Goal: Navigation & Orientation: Find specific page/section

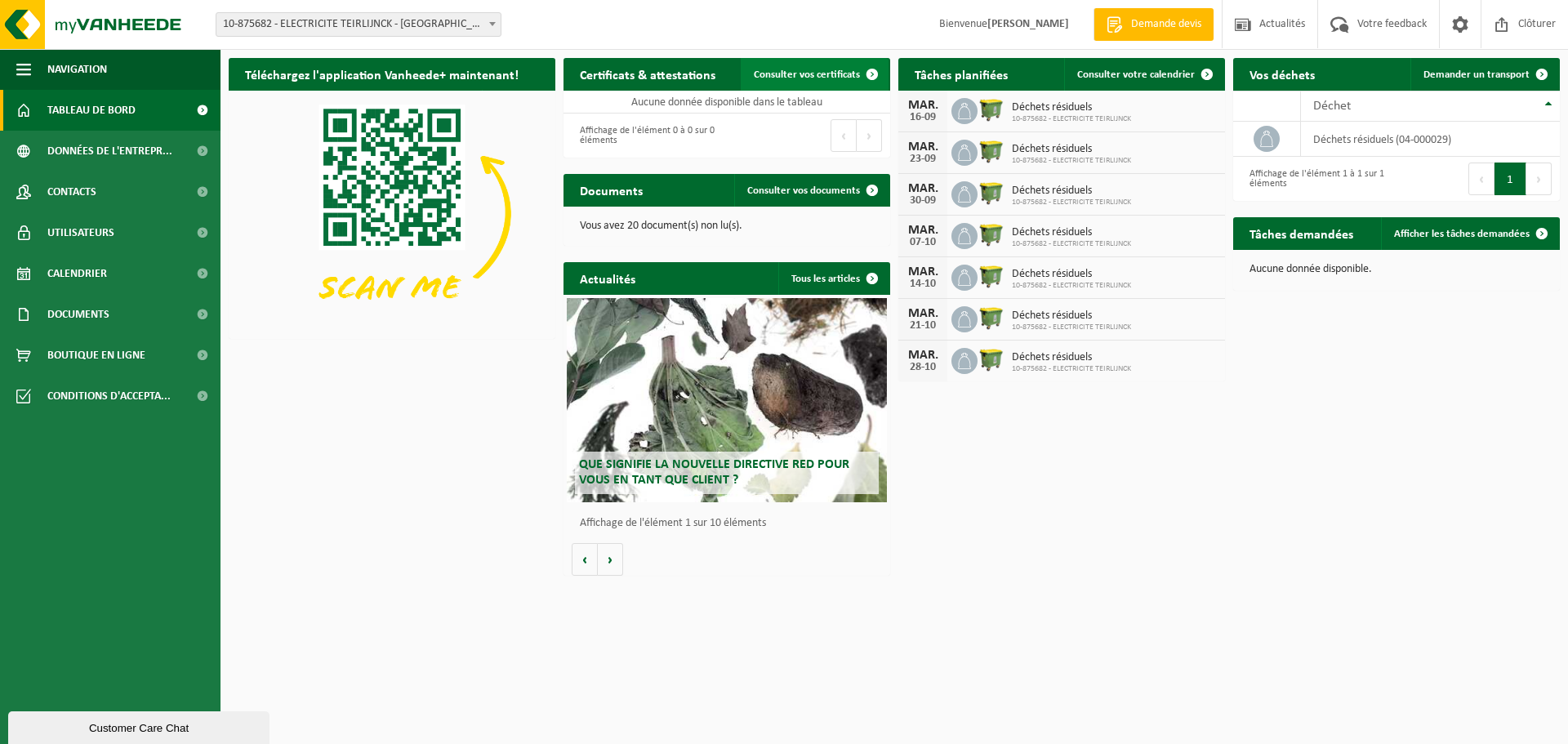
click at [822, 76] on span "Consulter vos certificats" at bounding box center [807, 75] width 106 height 11
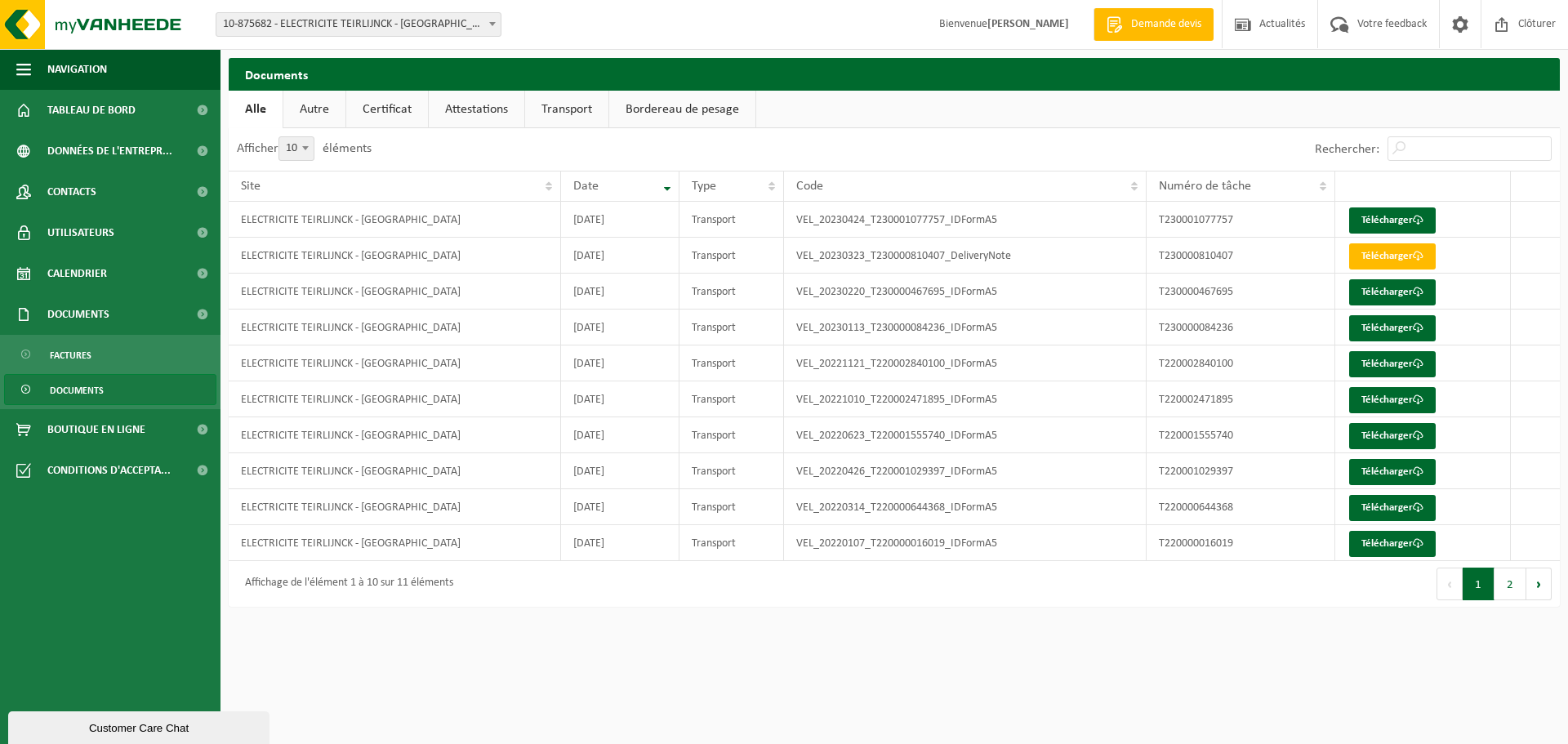
click at [386, 114] on link "Certificat" at bounding box center [387, 110] width 82 height 38
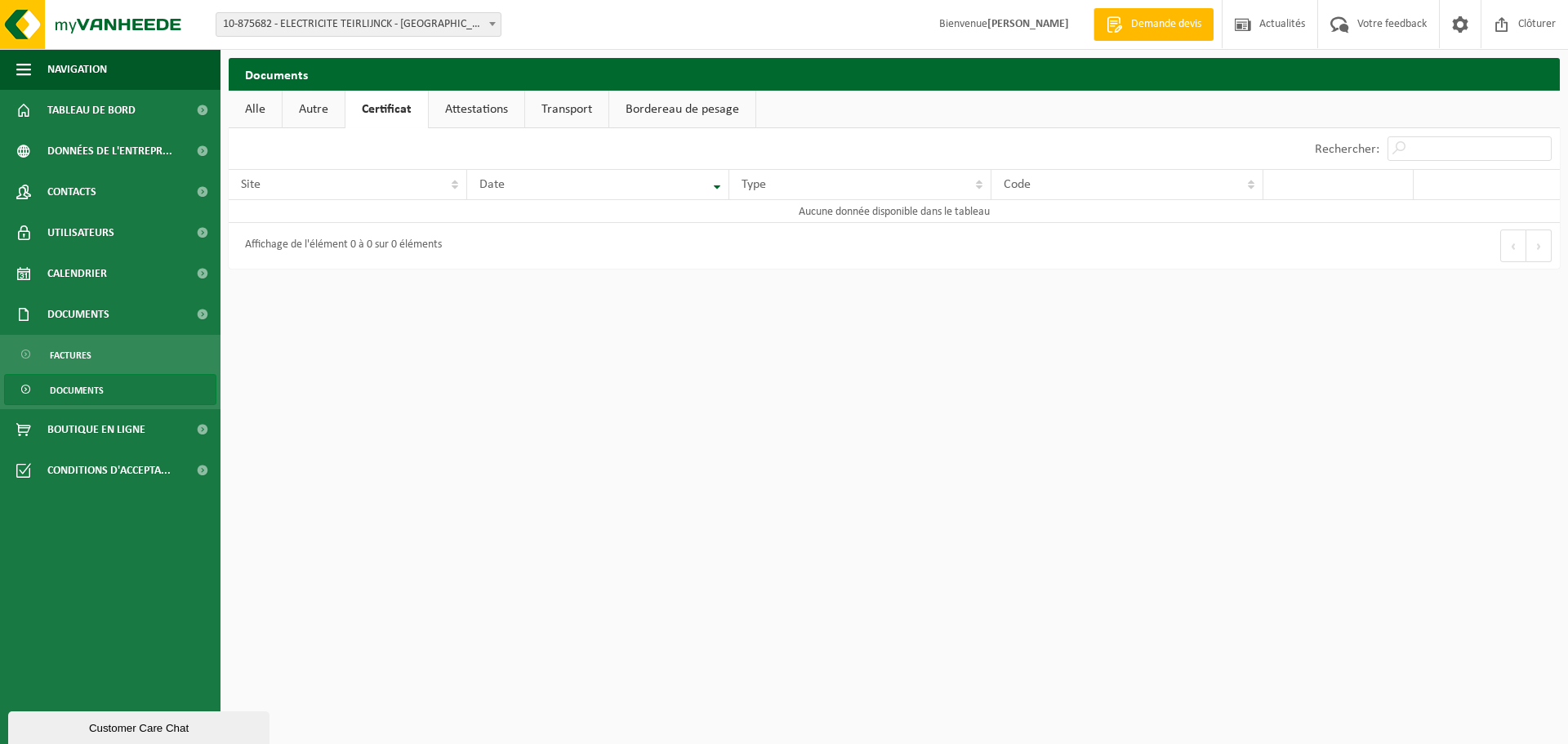
click at [457, 104] on link "Attestations" at bounding box center [477, 110] width 95 height 38
click at [513, 106] on link "Attestations" at bounding box center [478, 110] width 100 height 38
click at [546, 109] on link "Transport" at bounding box center [569, 110] width 84 height 38
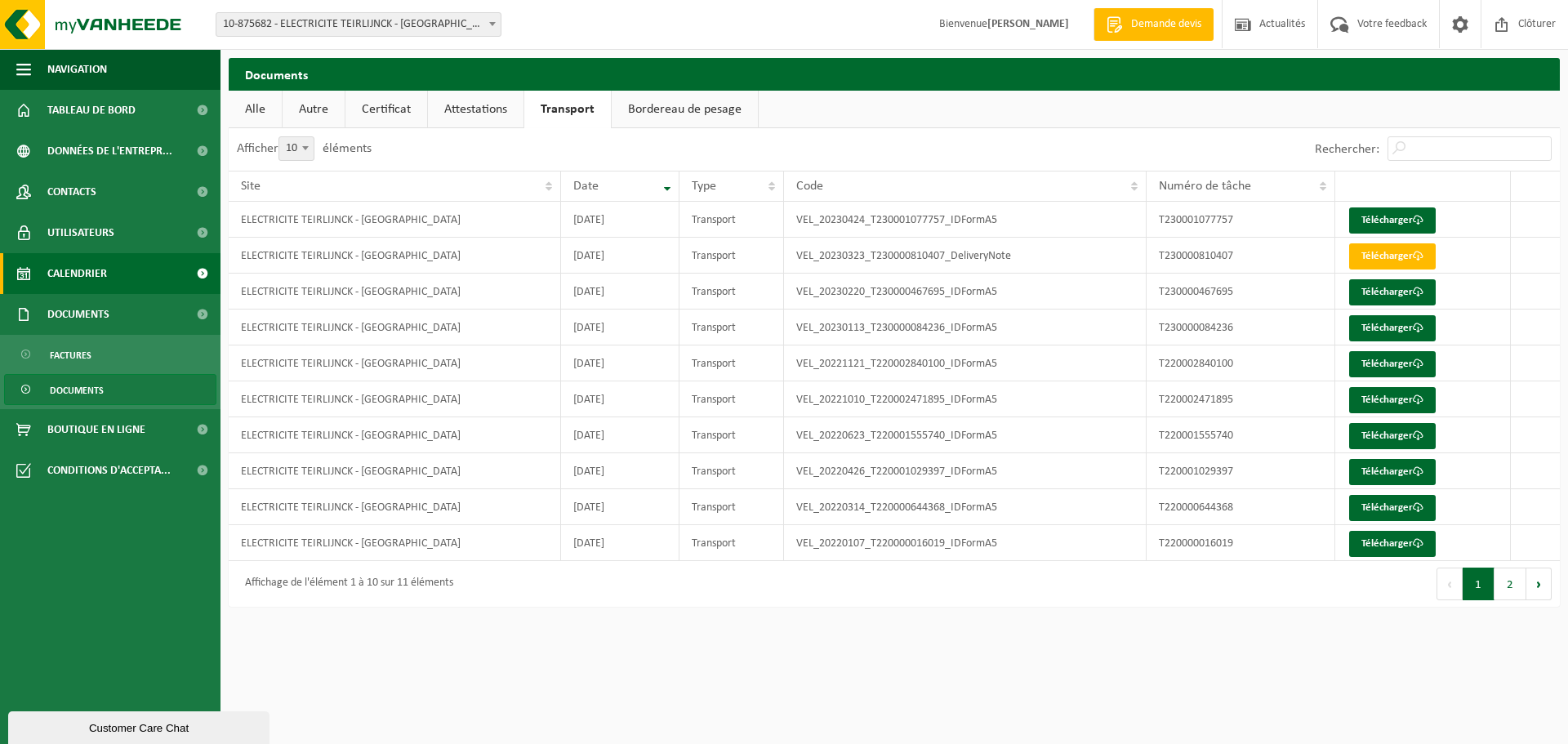
click at [97, 267] on span "Calendrier" at bounding box center [77, 273] width 59 height 40
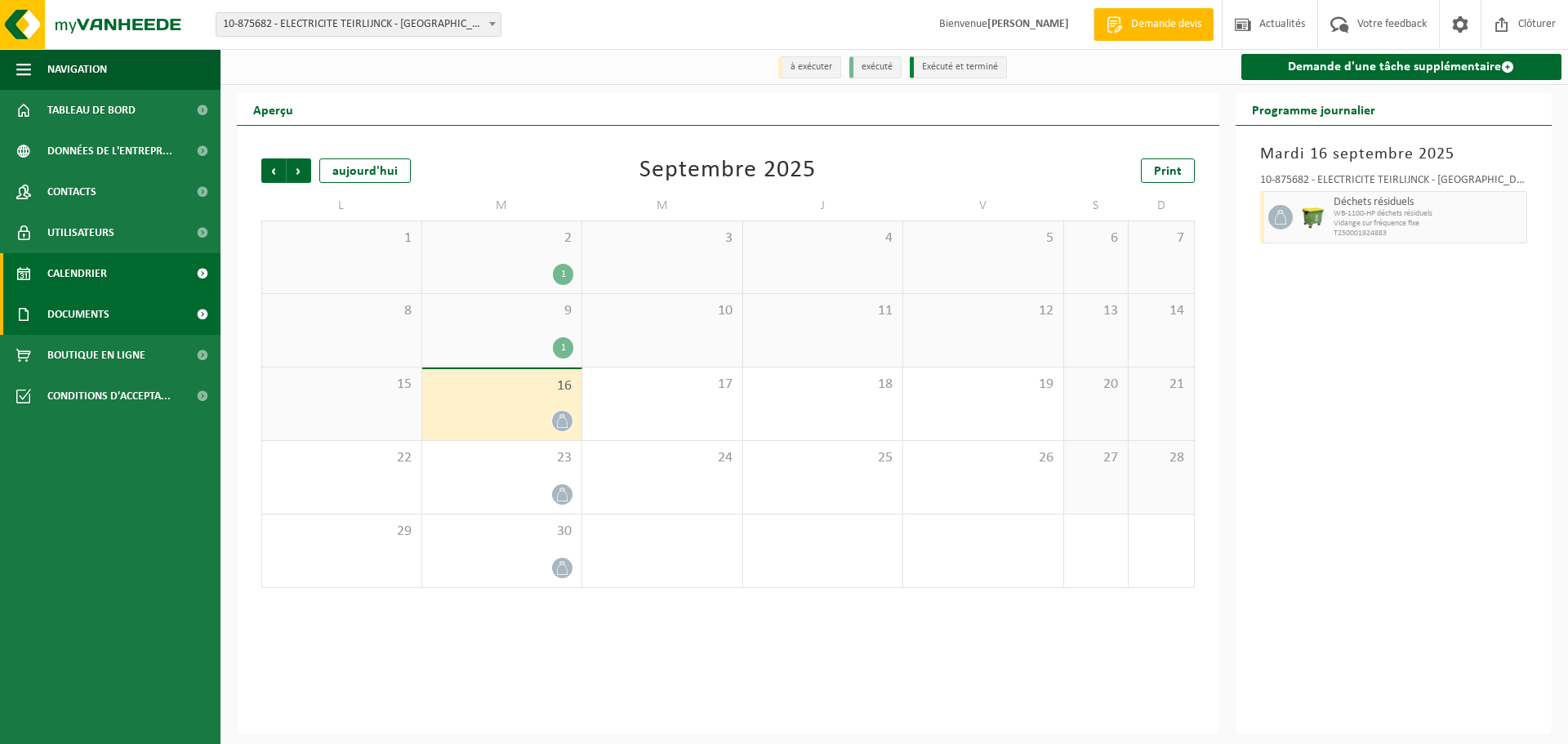
click at [144, 316] on link "Documents" at bounding box center [110, 314] width 220 height 40
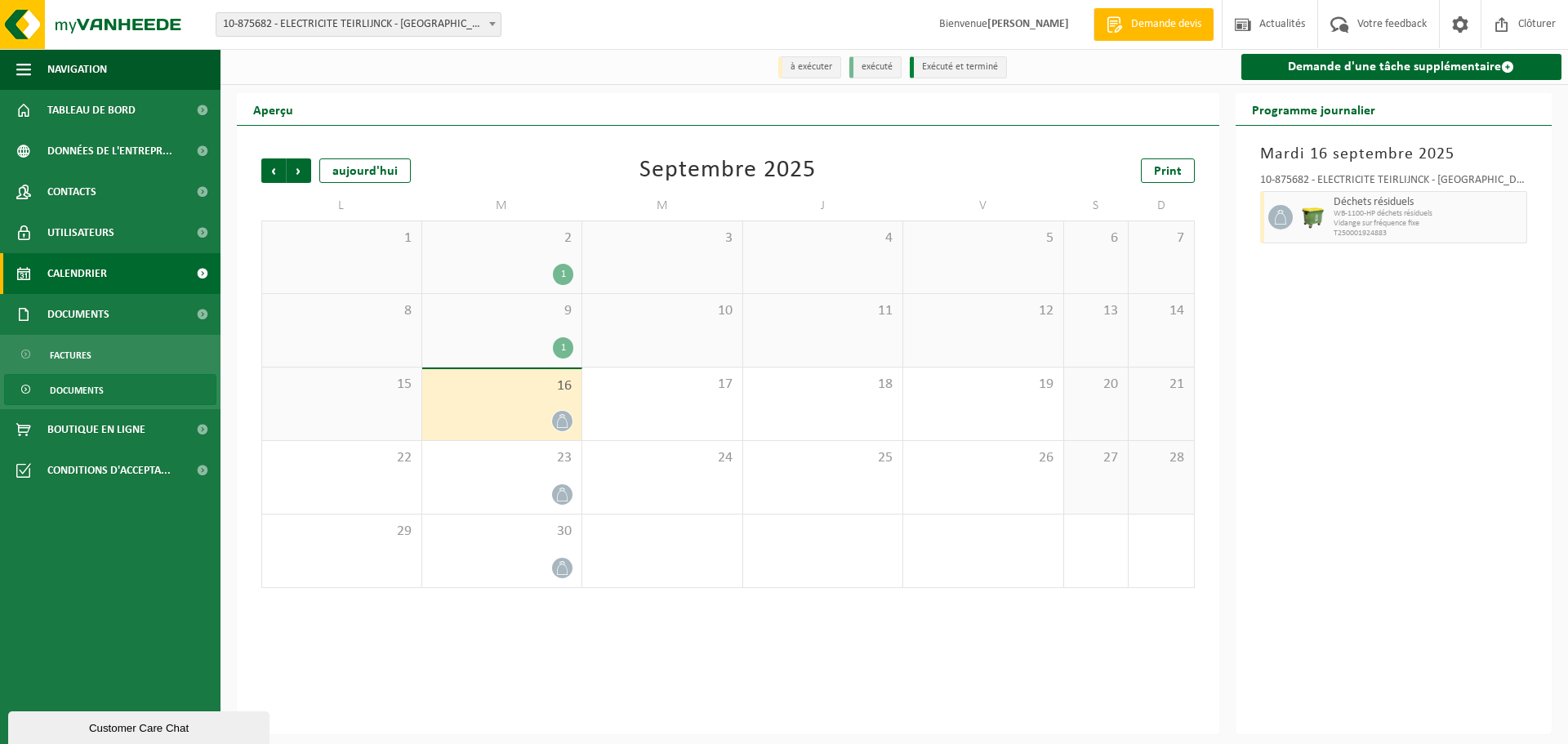
click at [129, 385] on link "Documents" at bounding box center [111, 390] width 212 height 31
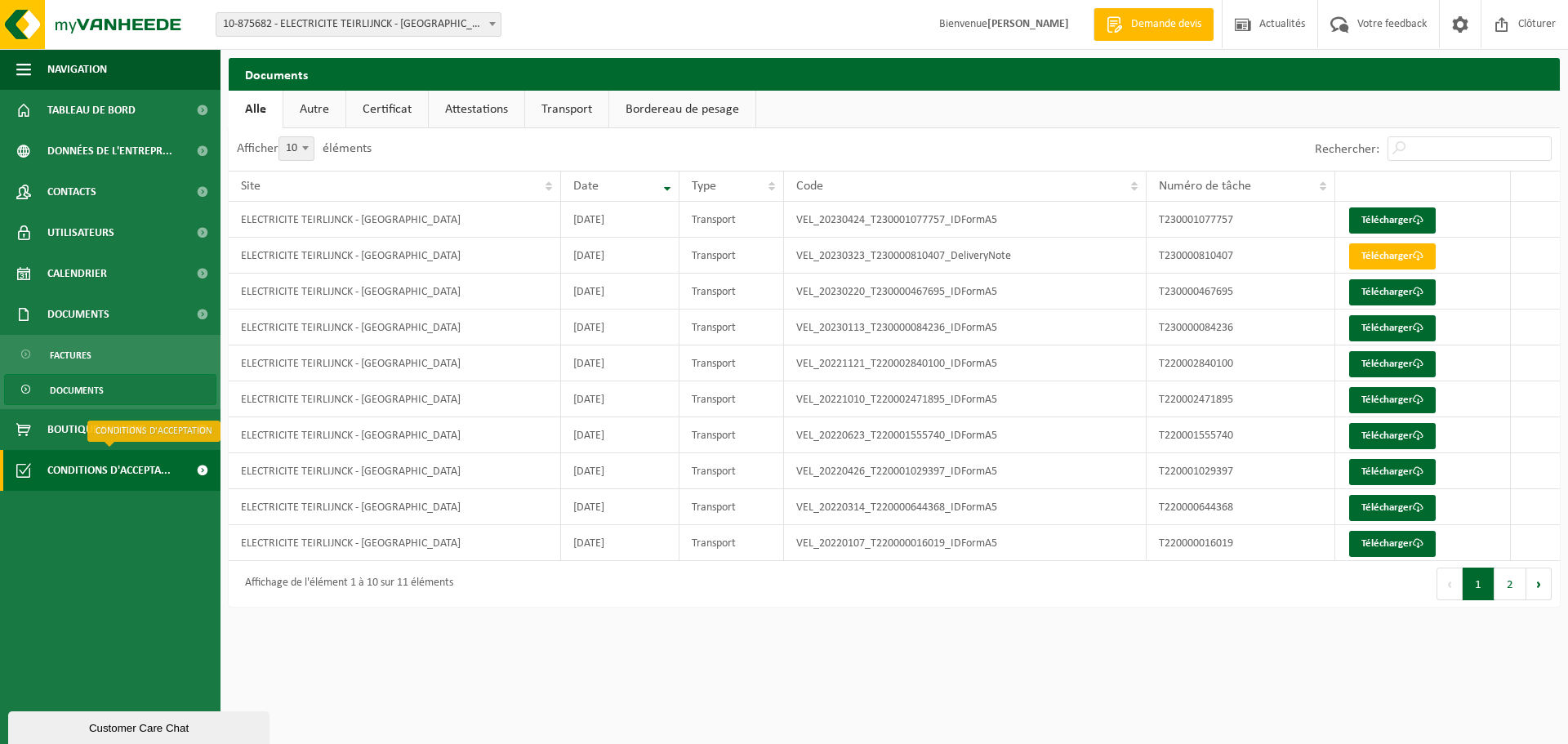
click at [116, 477] on span "Conditions d'accepta..." at bounding box center [109, 470] width 123 height 40
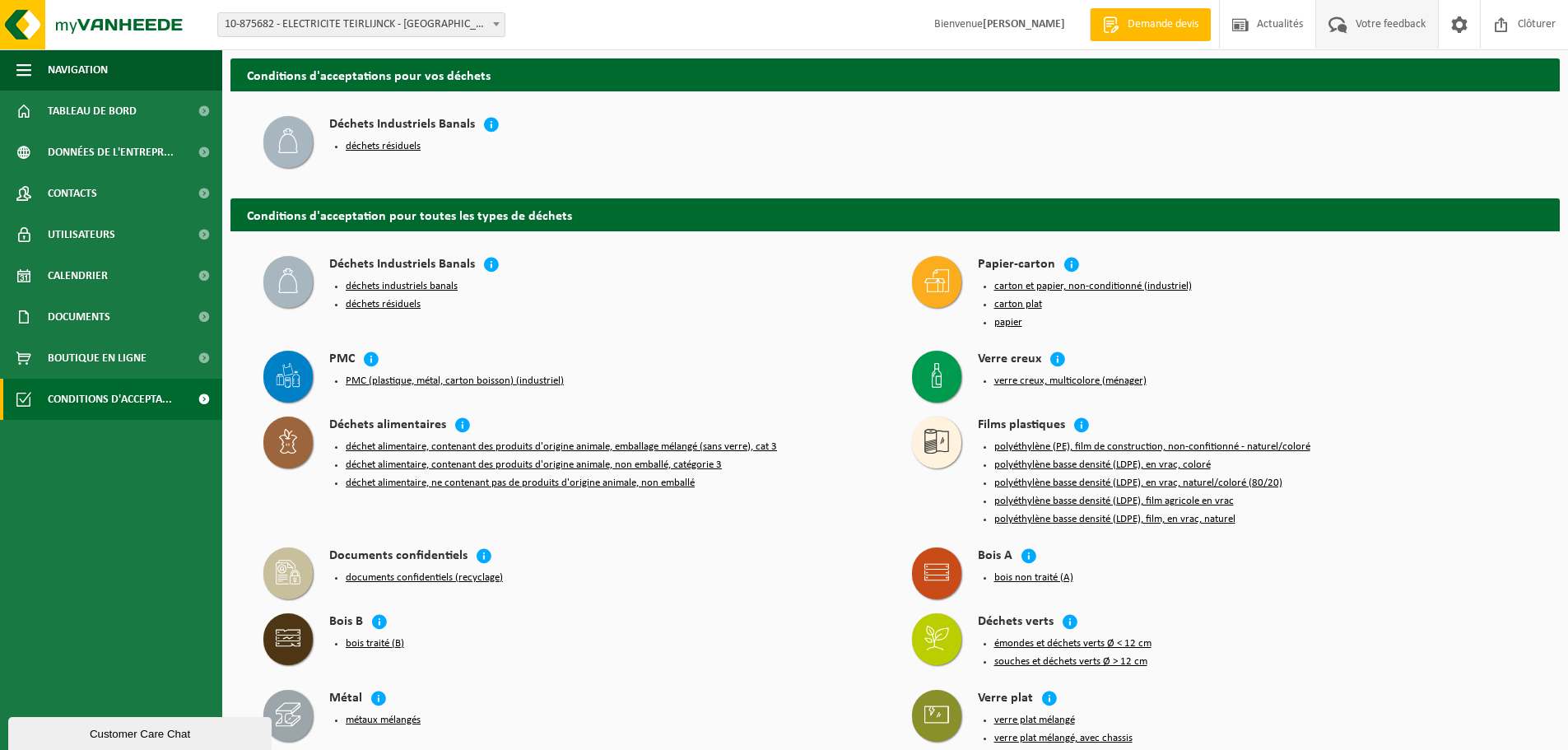
click at [1352, 16] on span "Votre feedback" at bounding box center [1390, 24] width 78 height 49
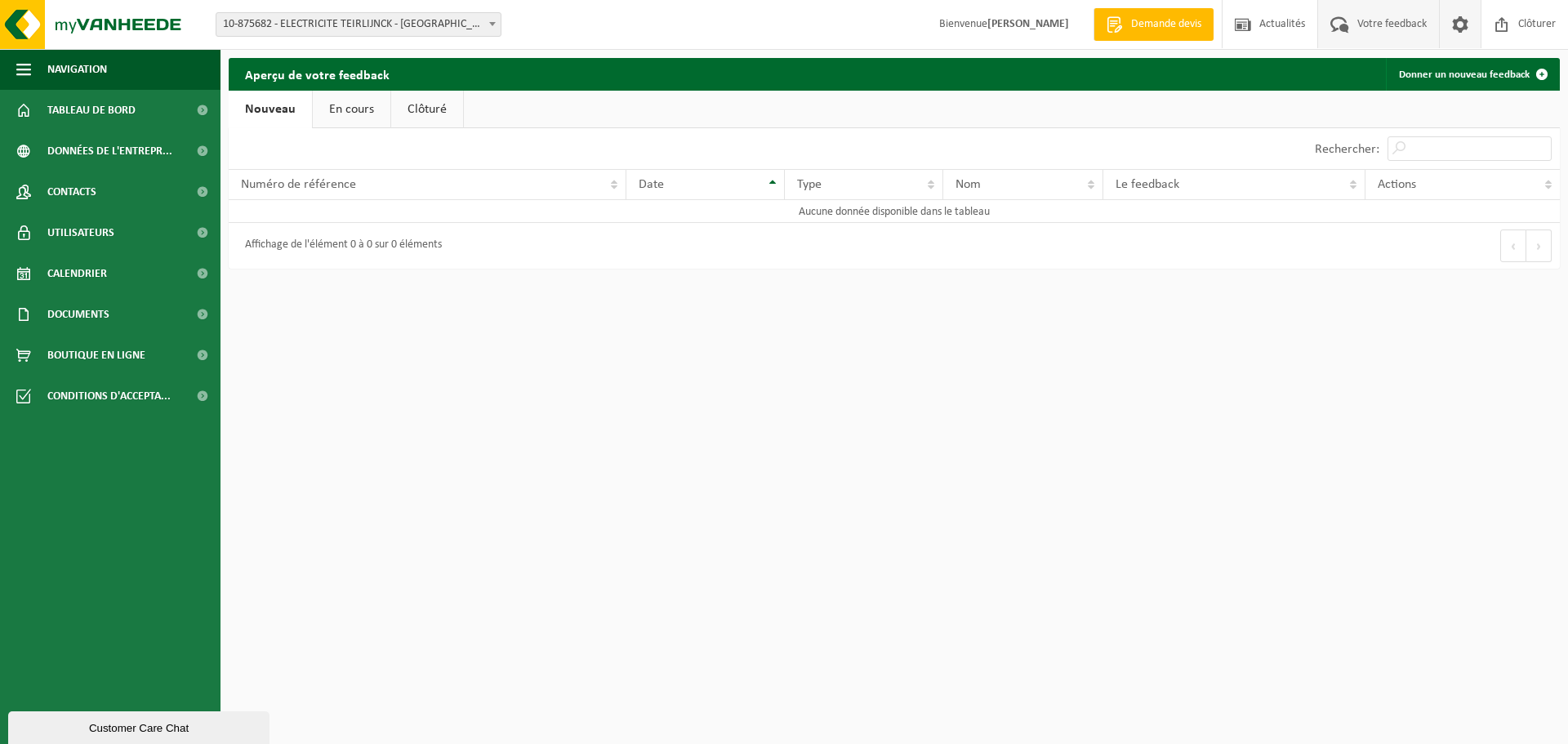
click at [1448, 22] on span at bounding box center [1460, 24] width 24 height 49
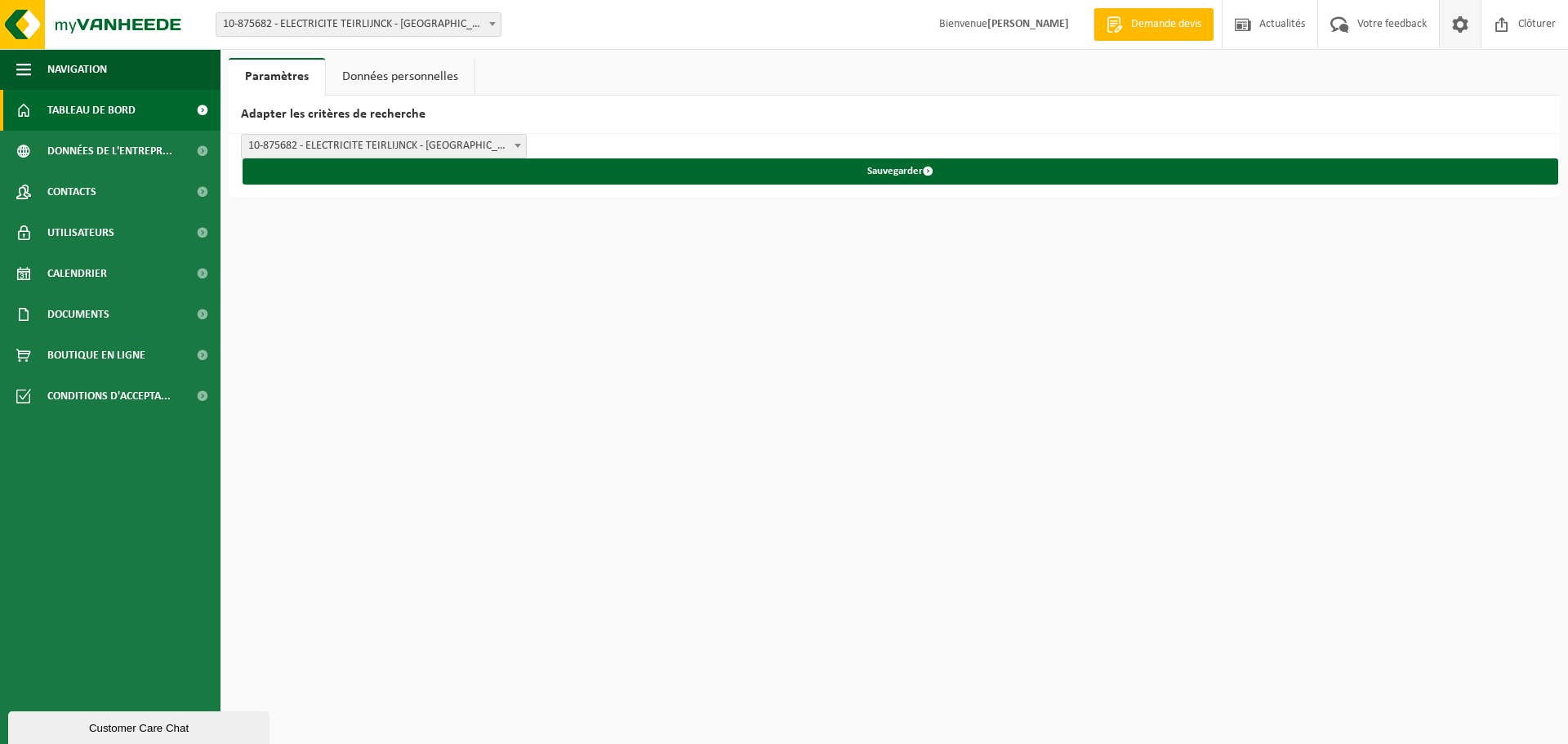
click at [59, 105] on span "Tableau de bord" at bounding box center [92, 110] width 88 height 40
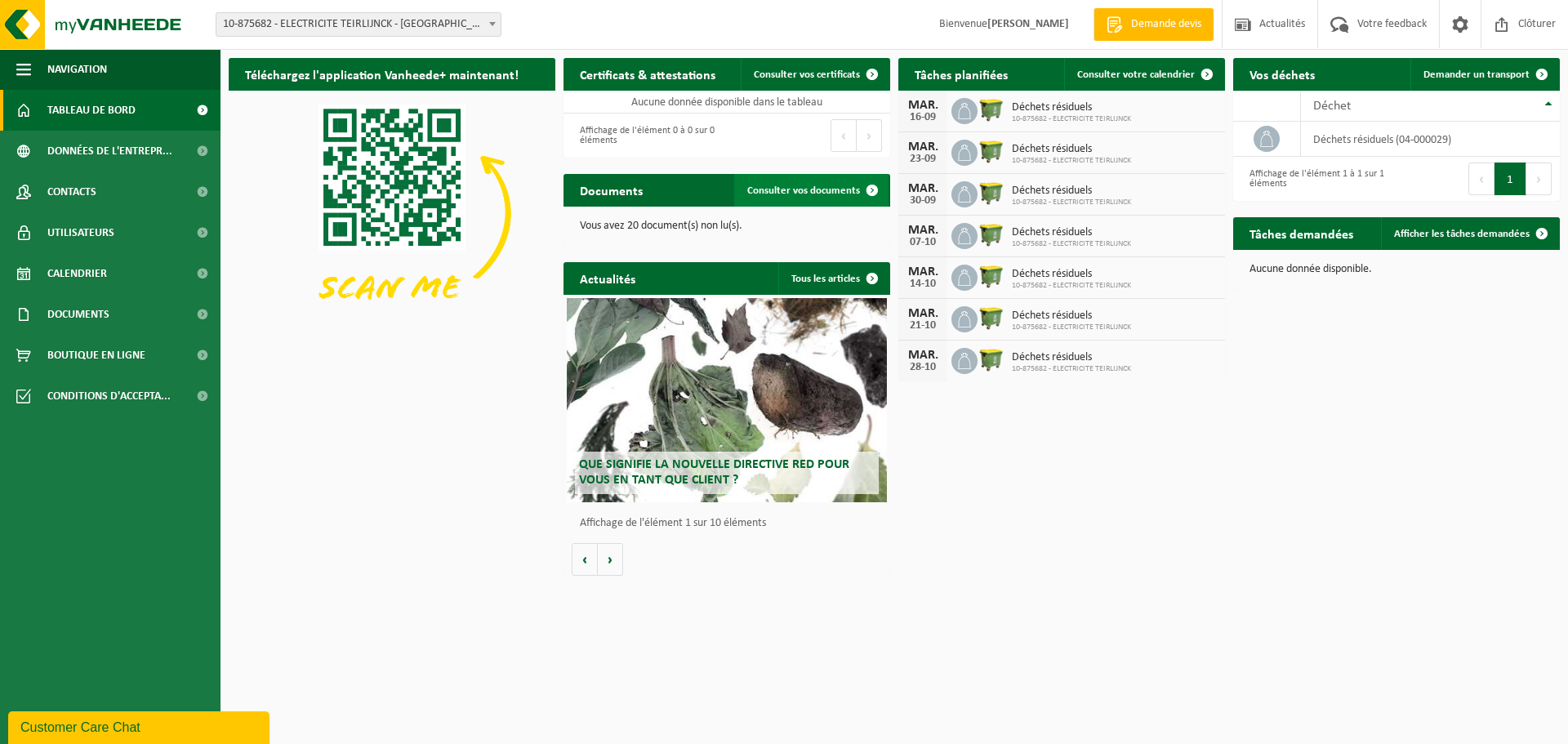
click at [819, 191] on span "Consulter vos documents" at bounding box center [803, 191] width 112 height 11
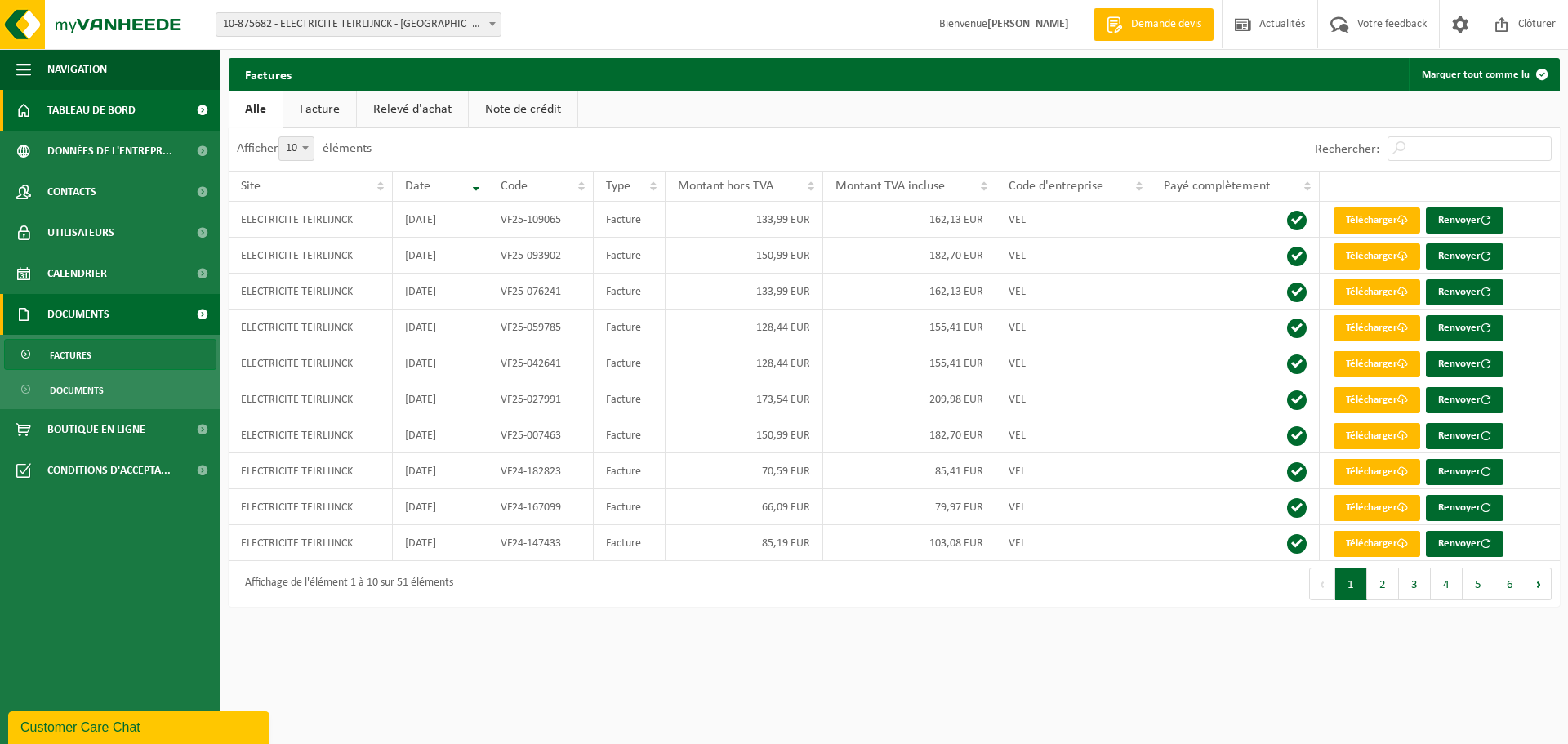
click at [103, 113] on span "Tableau de bord" at bounding box center [92, 110] width 88 height 40
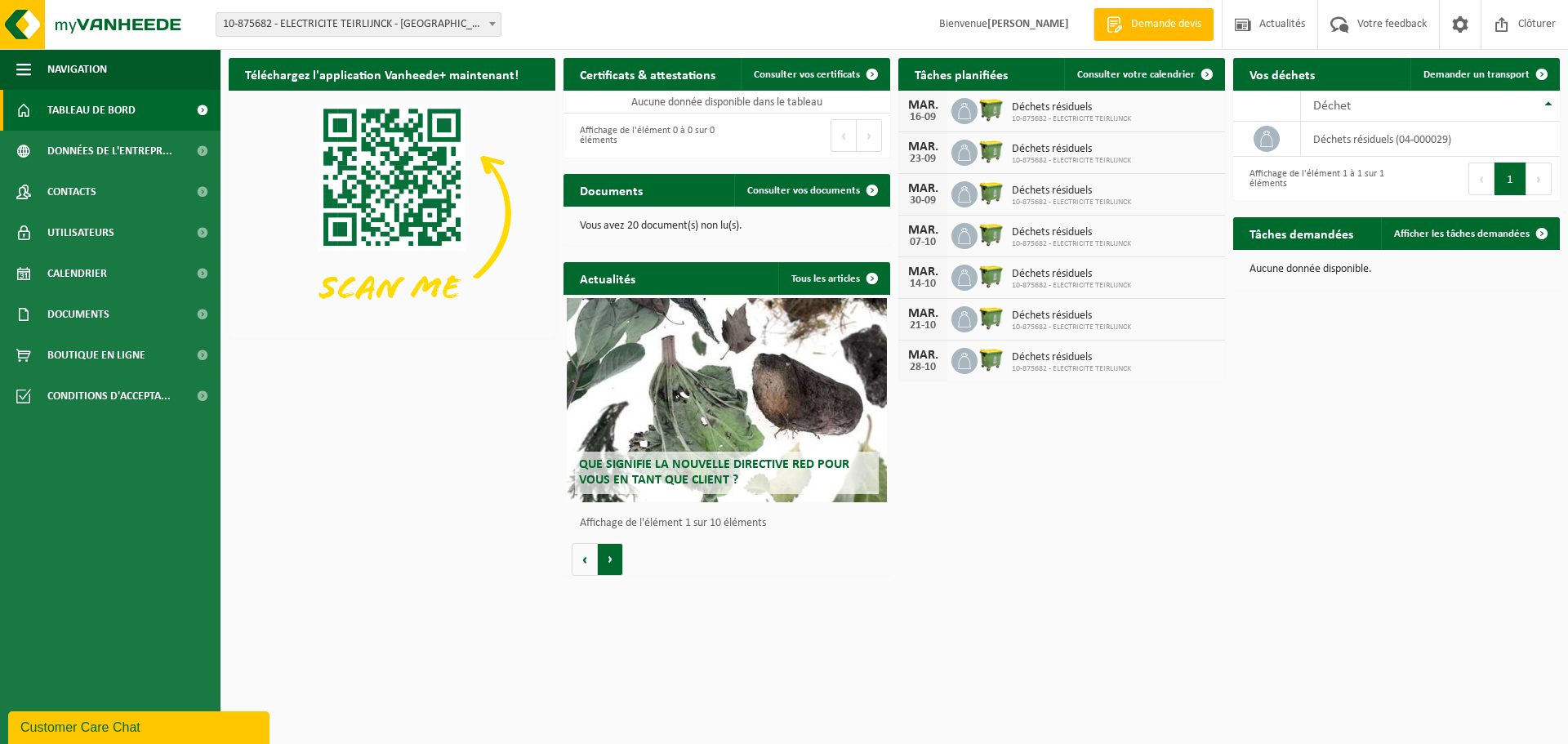
click at [612, 559] on button "Volgende" at bounding box center [611, 560] width 25 height 32
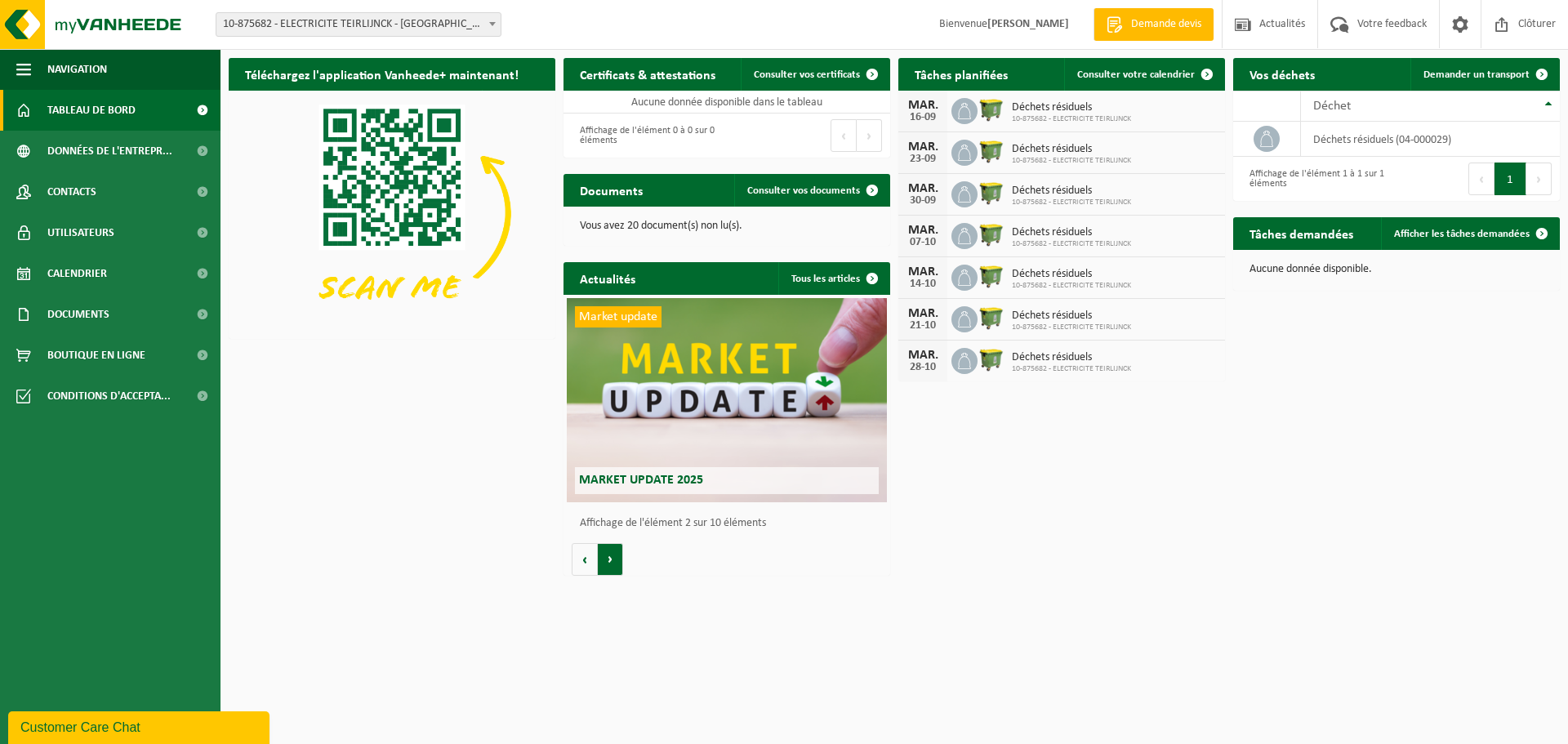
click at [605, 559] on button "Volgende" at bounding box center [611, 560] width 25 height 32
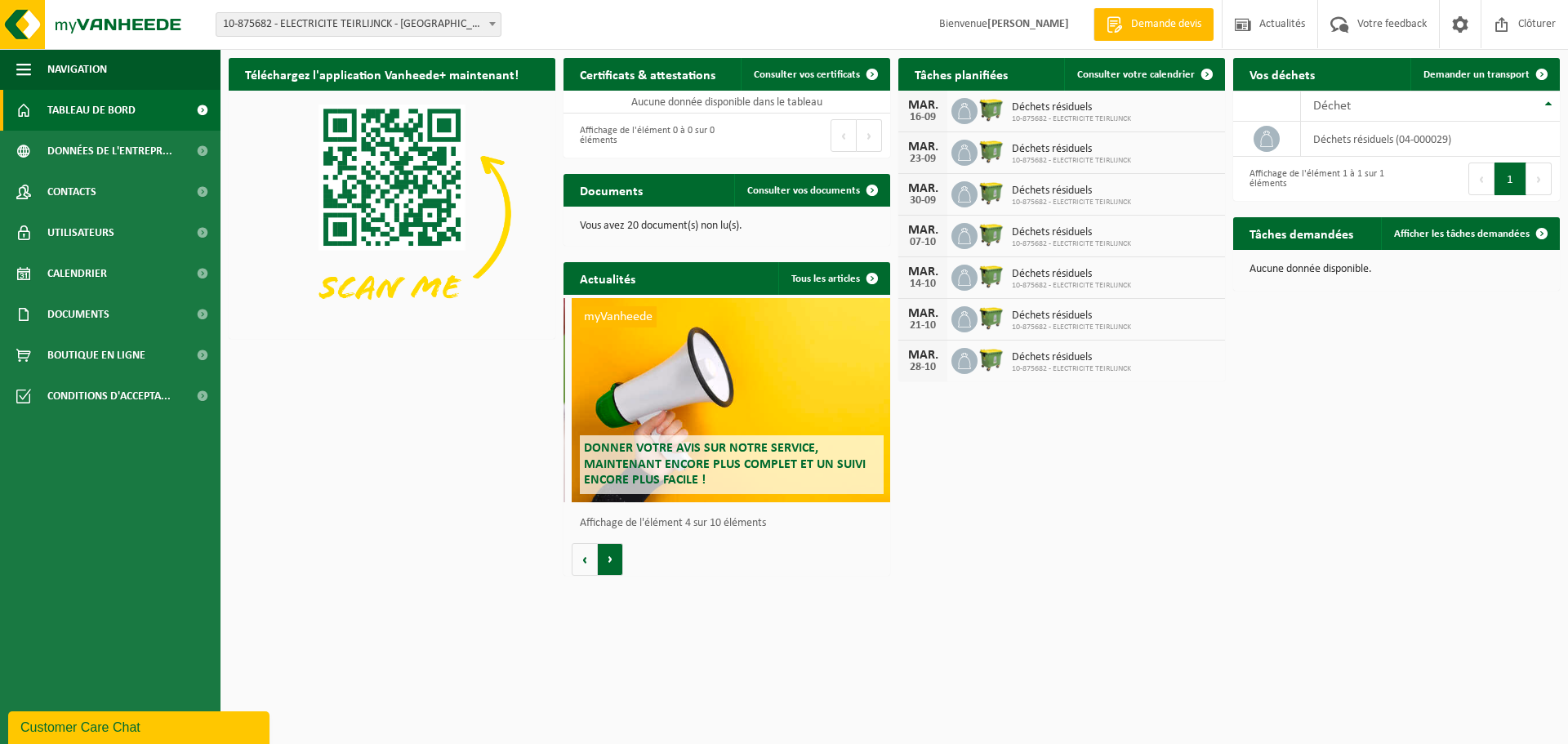
scroll to position [0, 981]
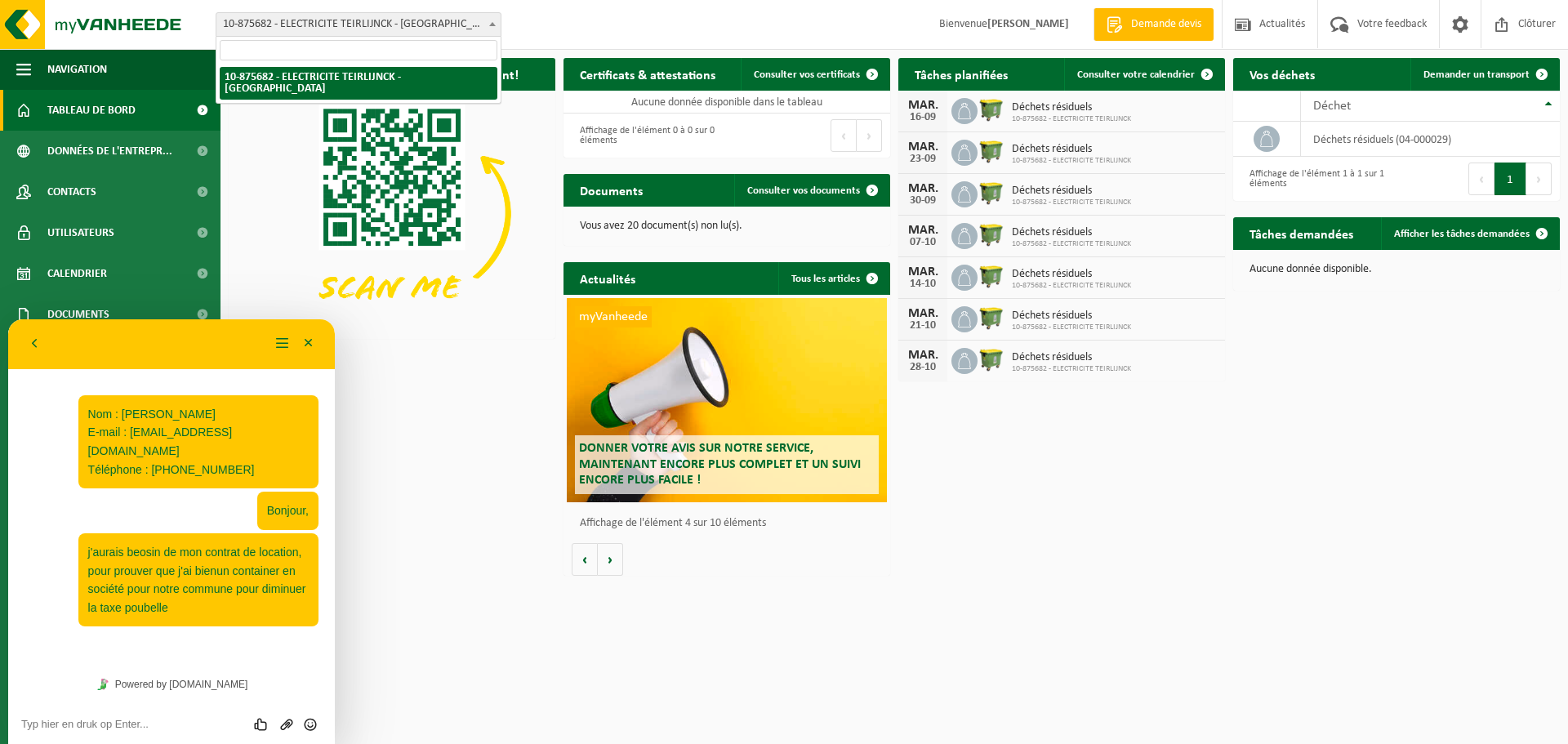
click at [227, 26] on span "10-875682 - ELECTRICITE TEIRLIJNCK - [GEOGRAPHIC_DATA]" at bounding box center [359, 24] width 284 height 22
drag, startPoint x: 224, startPoint y: 73, endPoint x: 272, endPoint y: 78, distance: 48.3
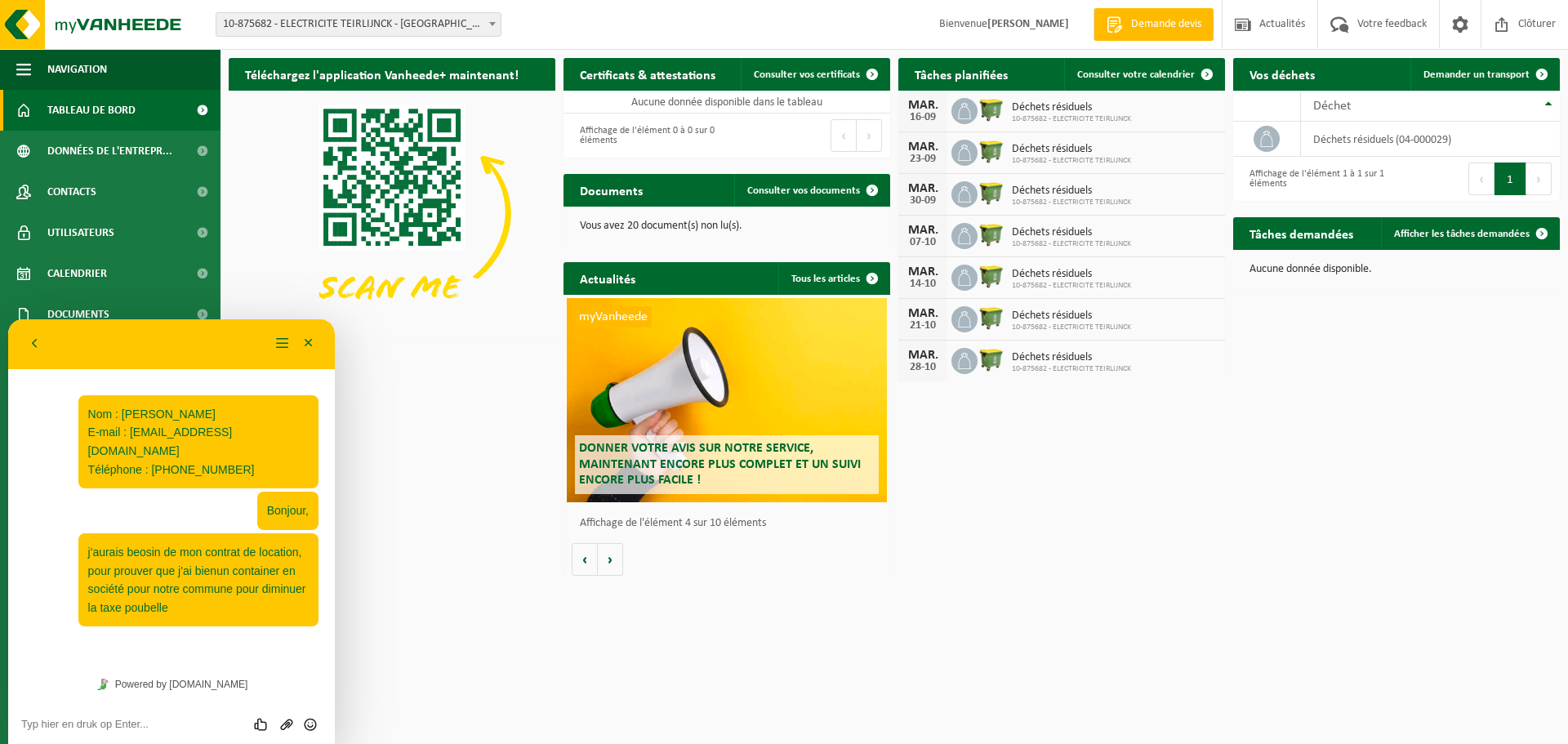
click at [272, 78] on h2 "Téléchargez l'application Vanheede+ maintenant!" at bounding box center [381, 73] width 306 height 31
click at [280, 8] on div "Site: 10-875682 - ELECTRICITE TEIRLIJNCK - FOSSES-LA-VILLE 10-875682 - ELECTRIC…" at bounding box center [784, 24] width 1568 height 49
click at [311, 342] on button "Minimaliseer" at bounding box center [309, 344] width 26 height 24
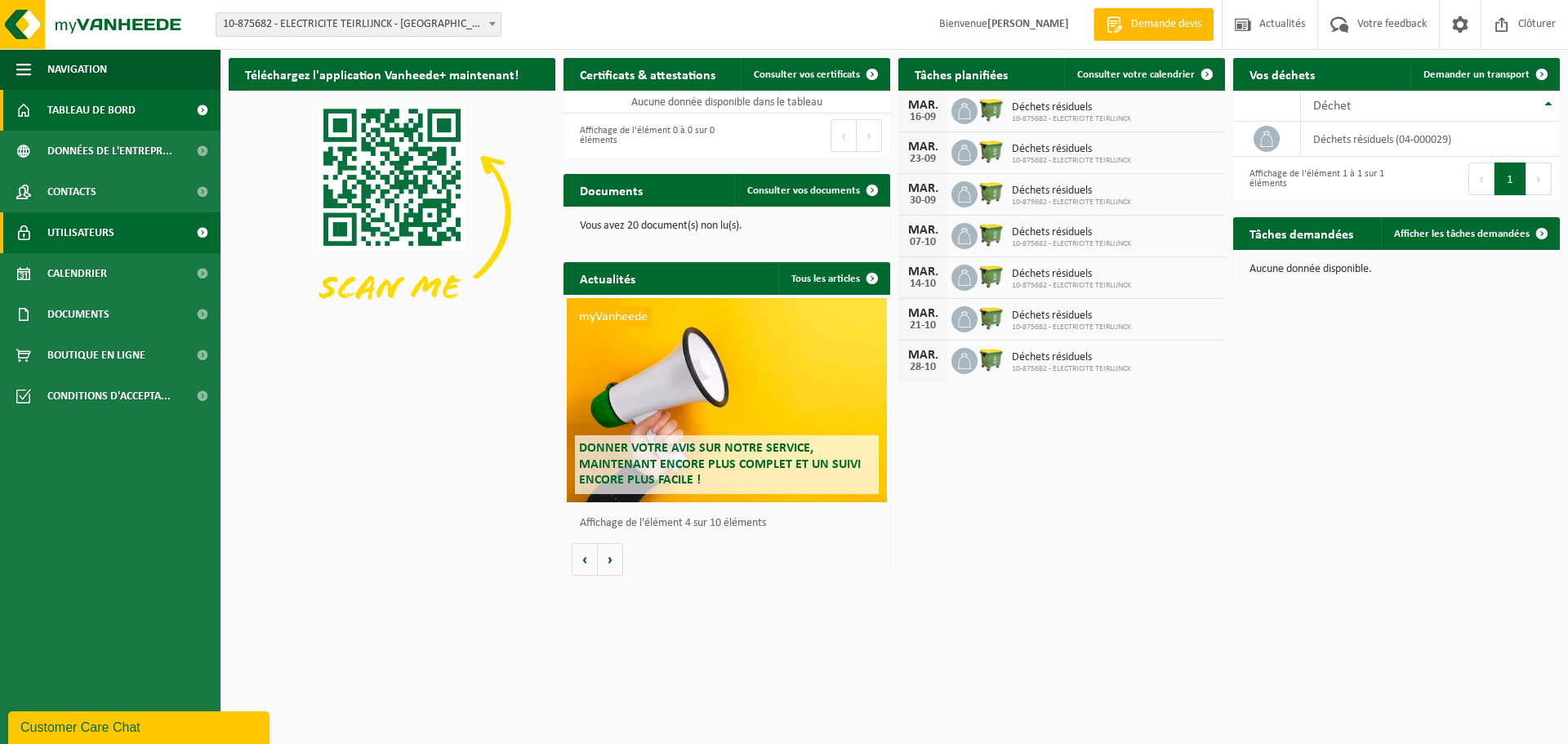
click at [119, 233] on link "Utilisateurs" at bounding box center [110, 232] width 220 height 40
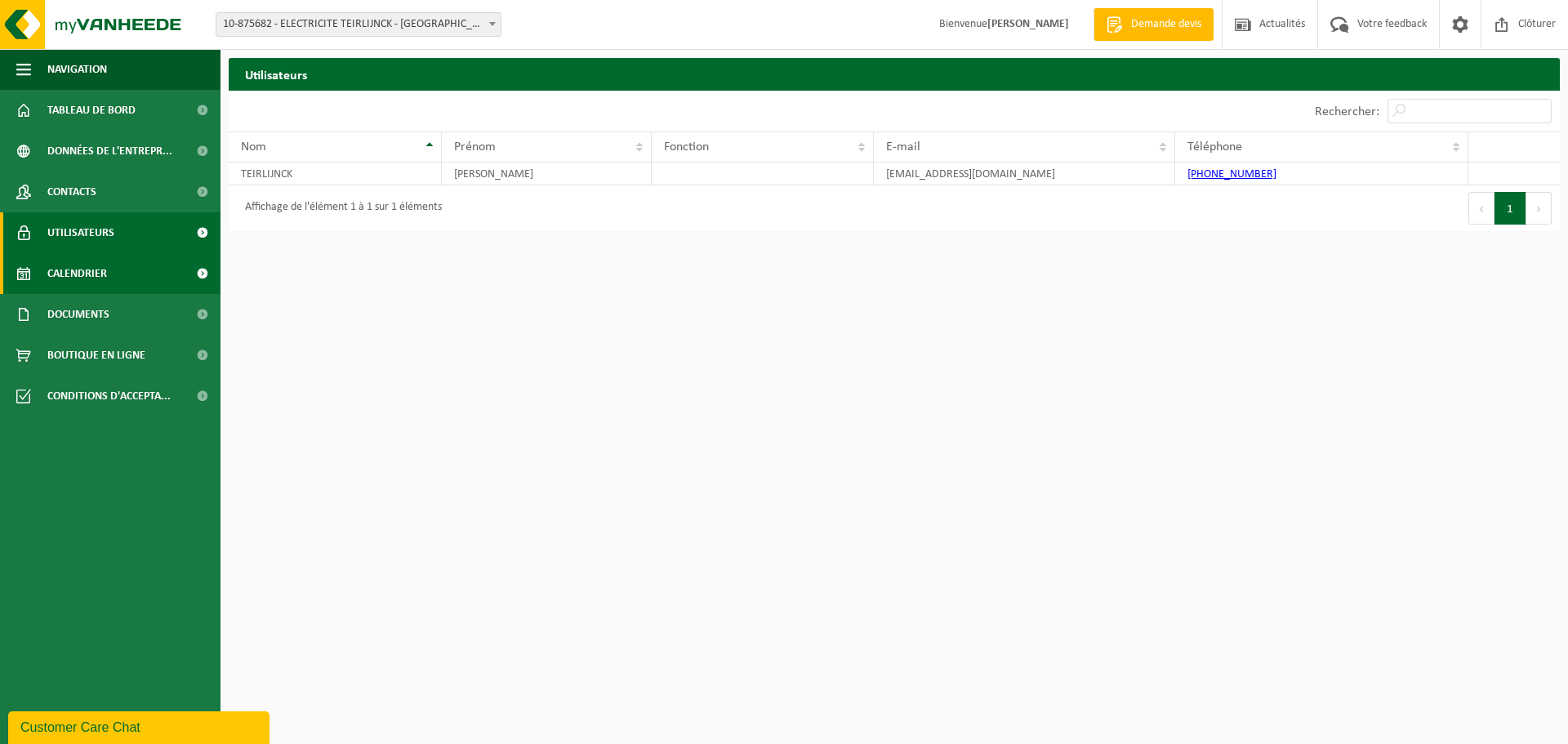
click at [76, 275] on span "Calendrier" at bounding box center [77, 273] width 59 height 40
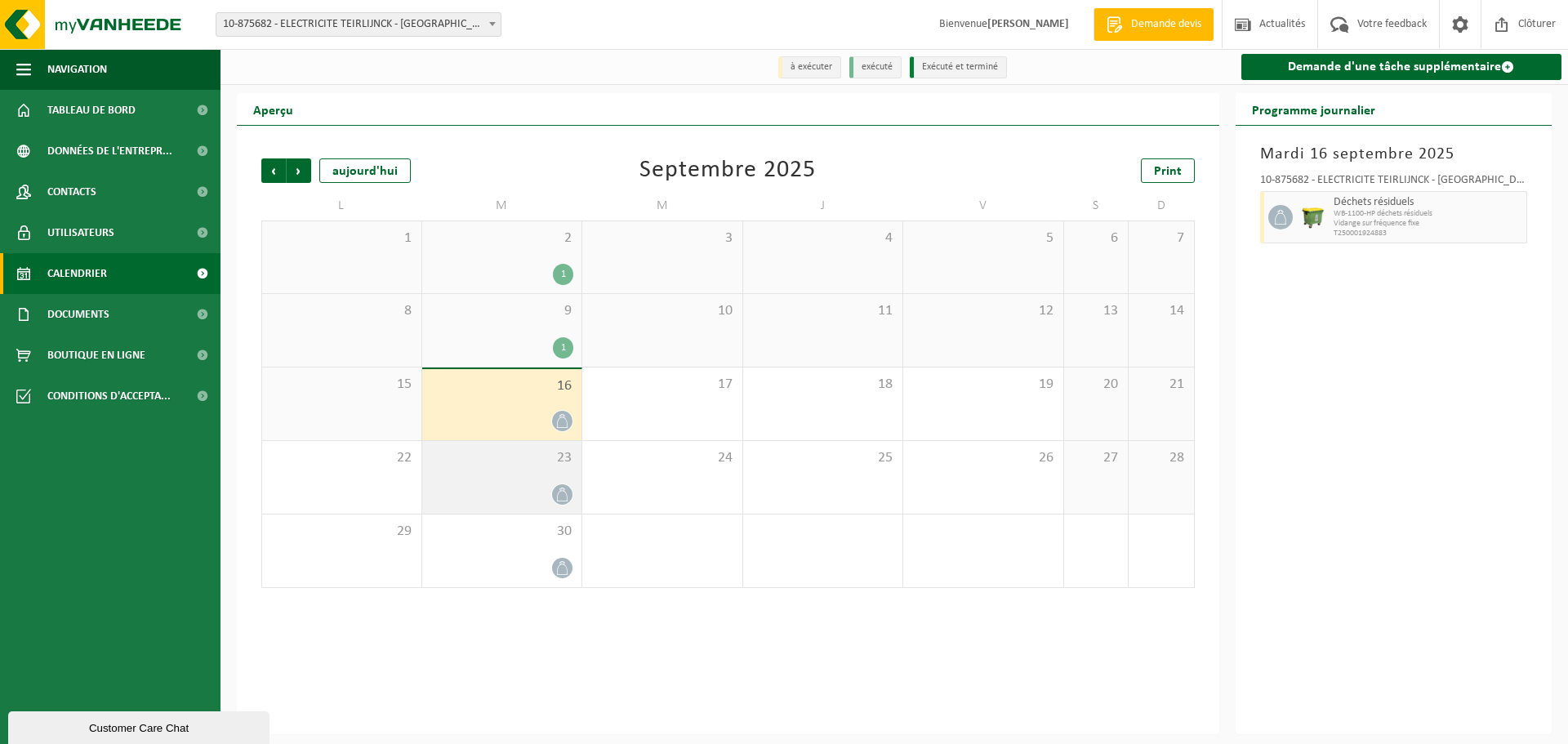
click at [524, 477] on div "23" at bounding box center [502, 477] width 160 height 73
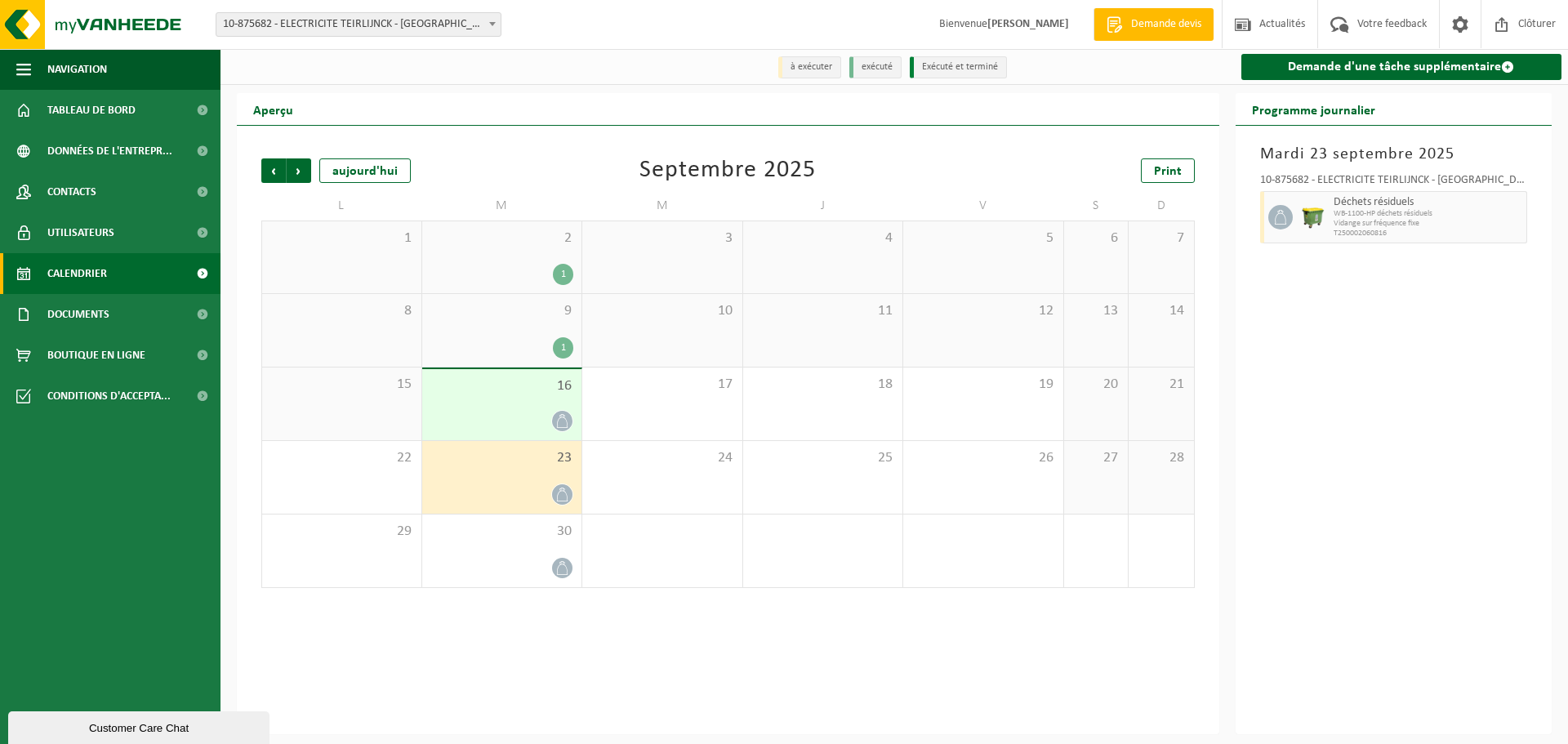
click at [519, 345] on div "1" at bounding box center [503, 348] width 144 height 22
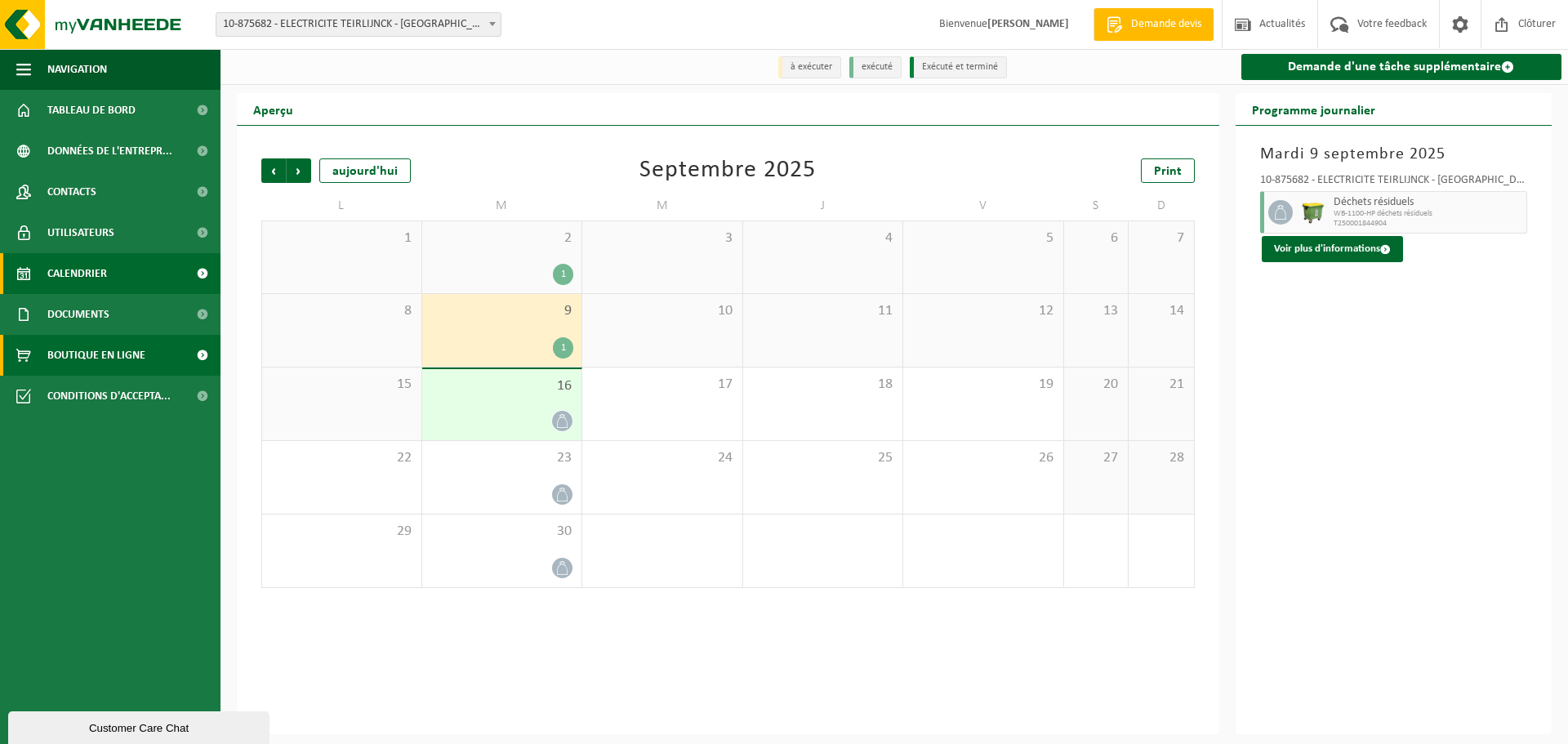
click at [101, 360] on span "Boutique en ligne" at bounding box center [96, 354] width 98 height 40
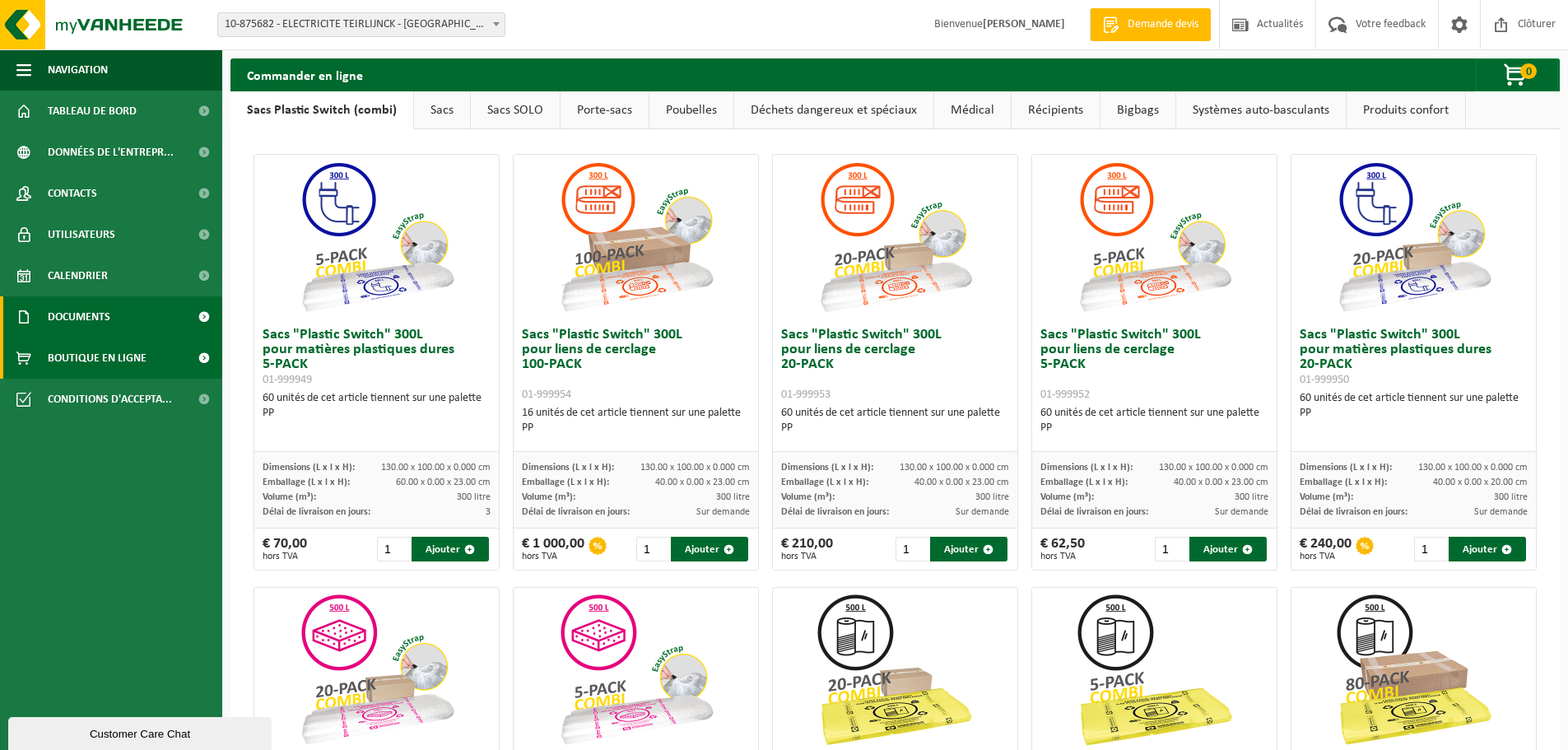
click at [127, 315] on link "Documents" at bounding box center [111, 317] width 222 height 41
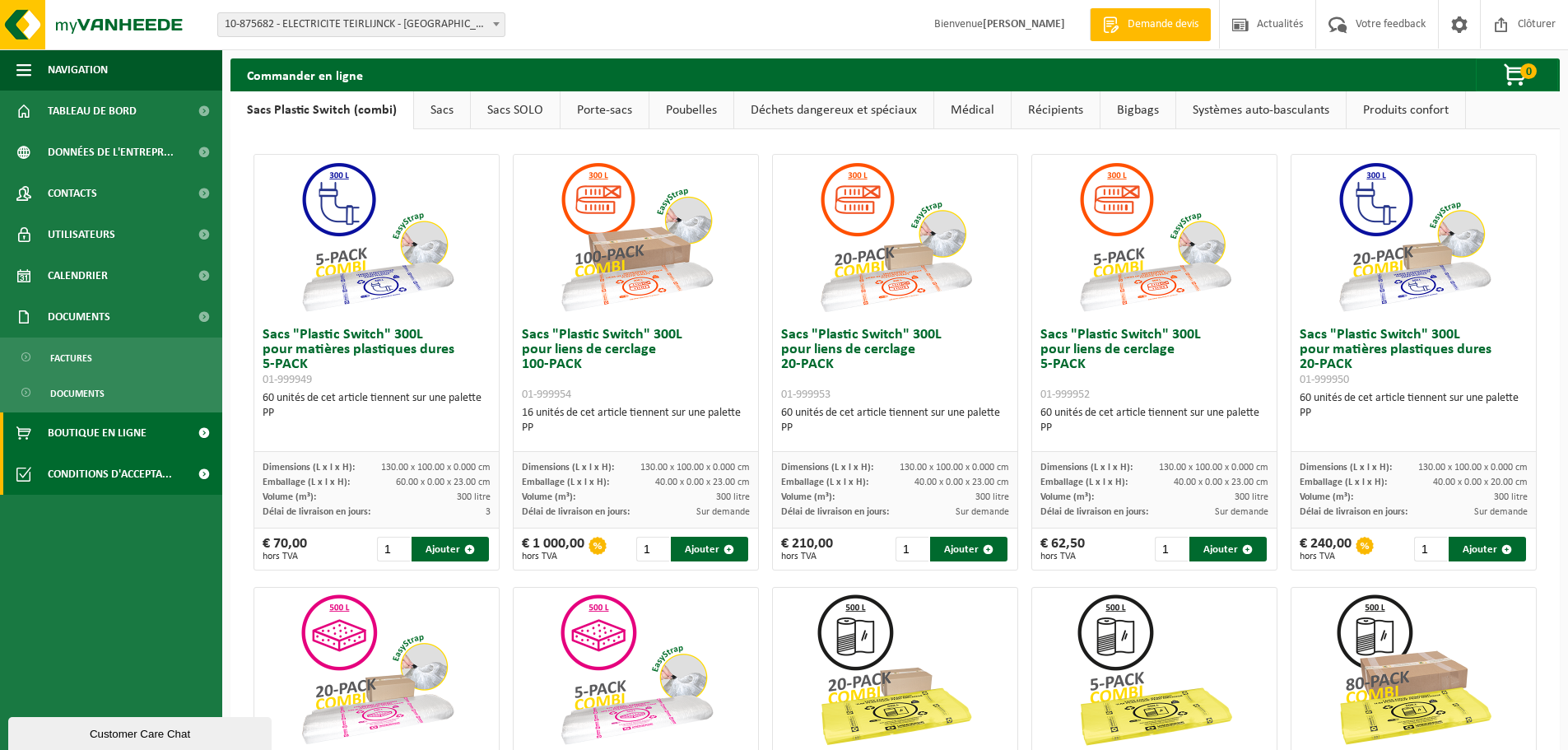
click at [103, 470] on span "Conditions d'accepta..." at bounding box center [110, 473] width 124 height 41
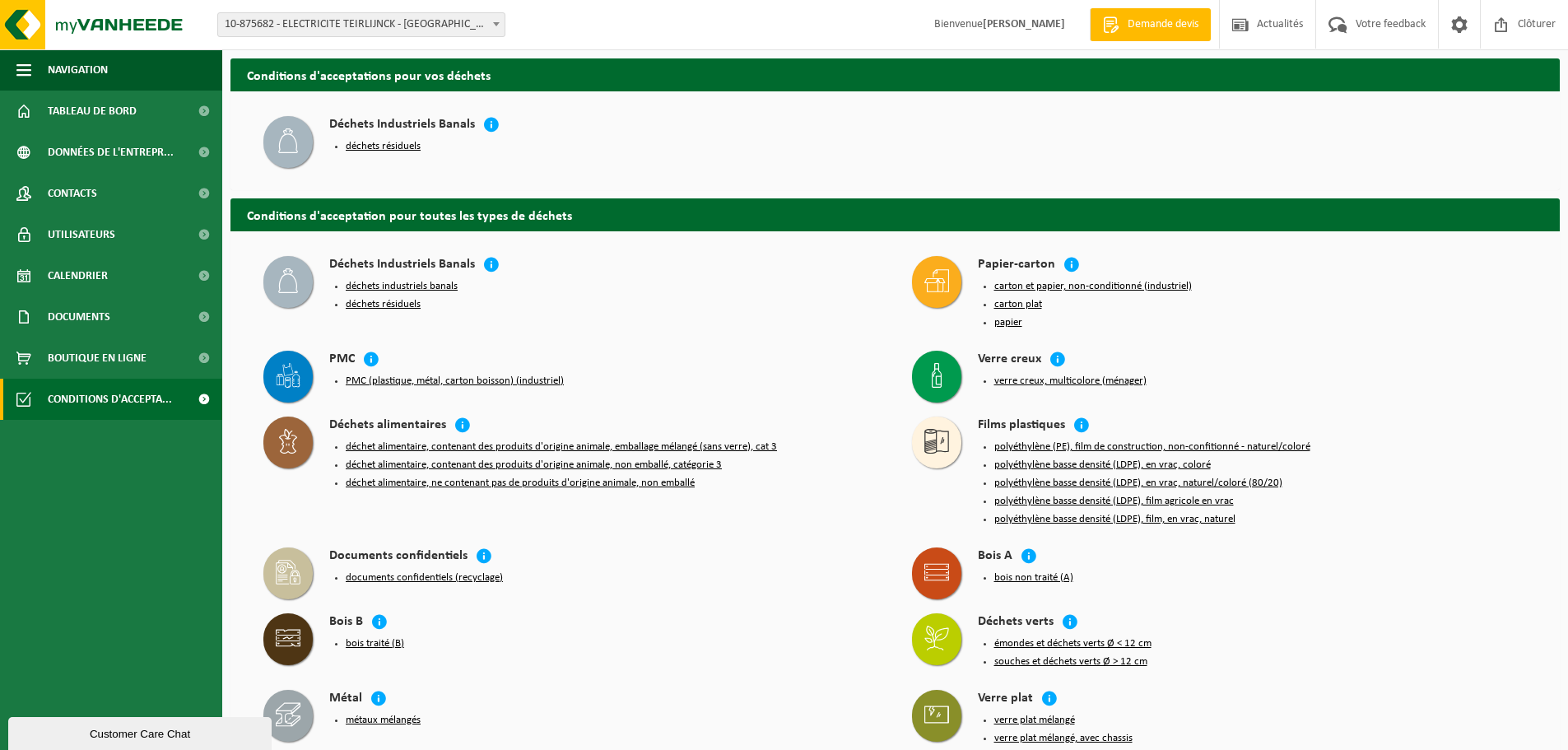
click at [363, 141] on button "déchets résiduels" at bounding box center [382, 146] width 75 height 14
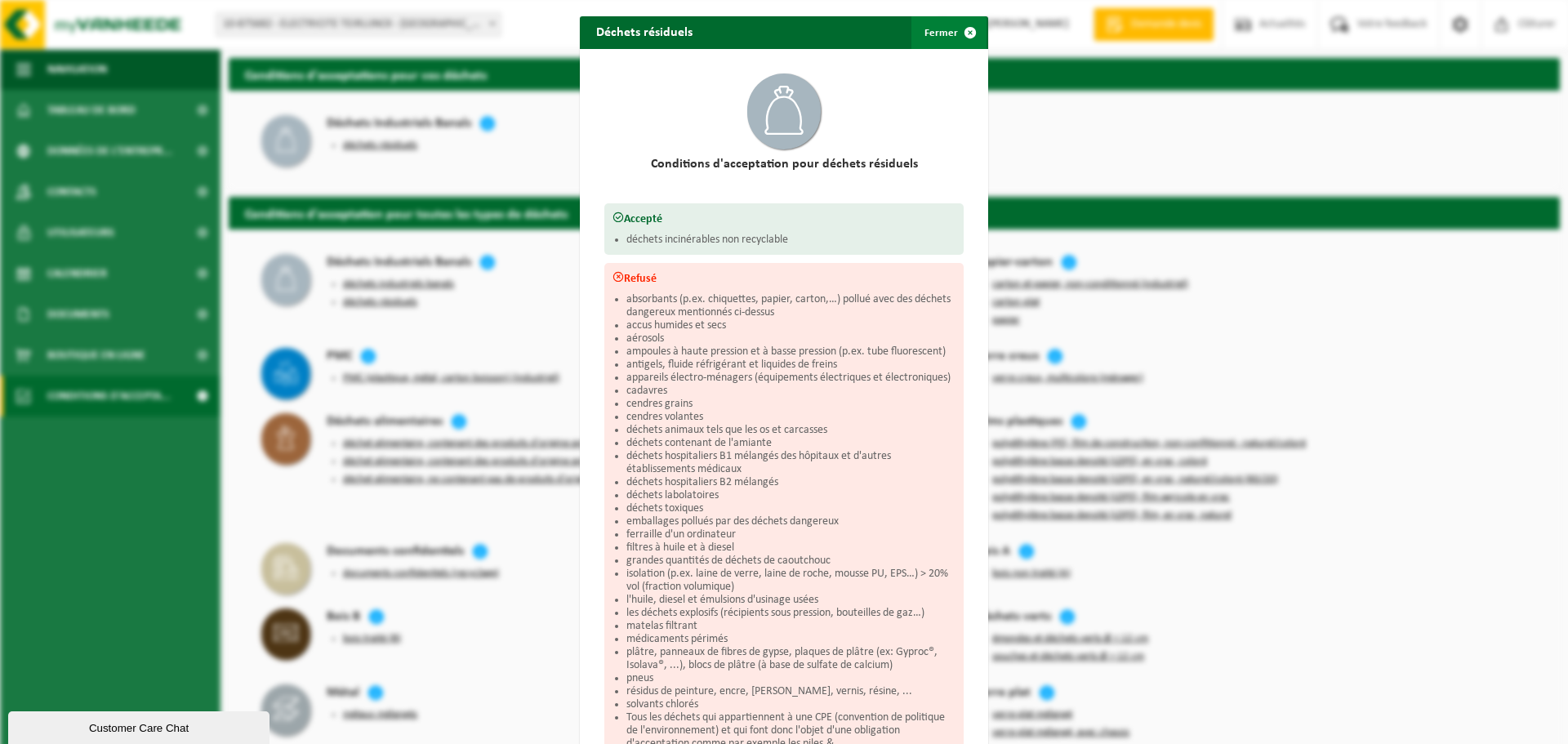
click at [962, 32] on span "button" at bounding box center [971, 32] width 32 height 32
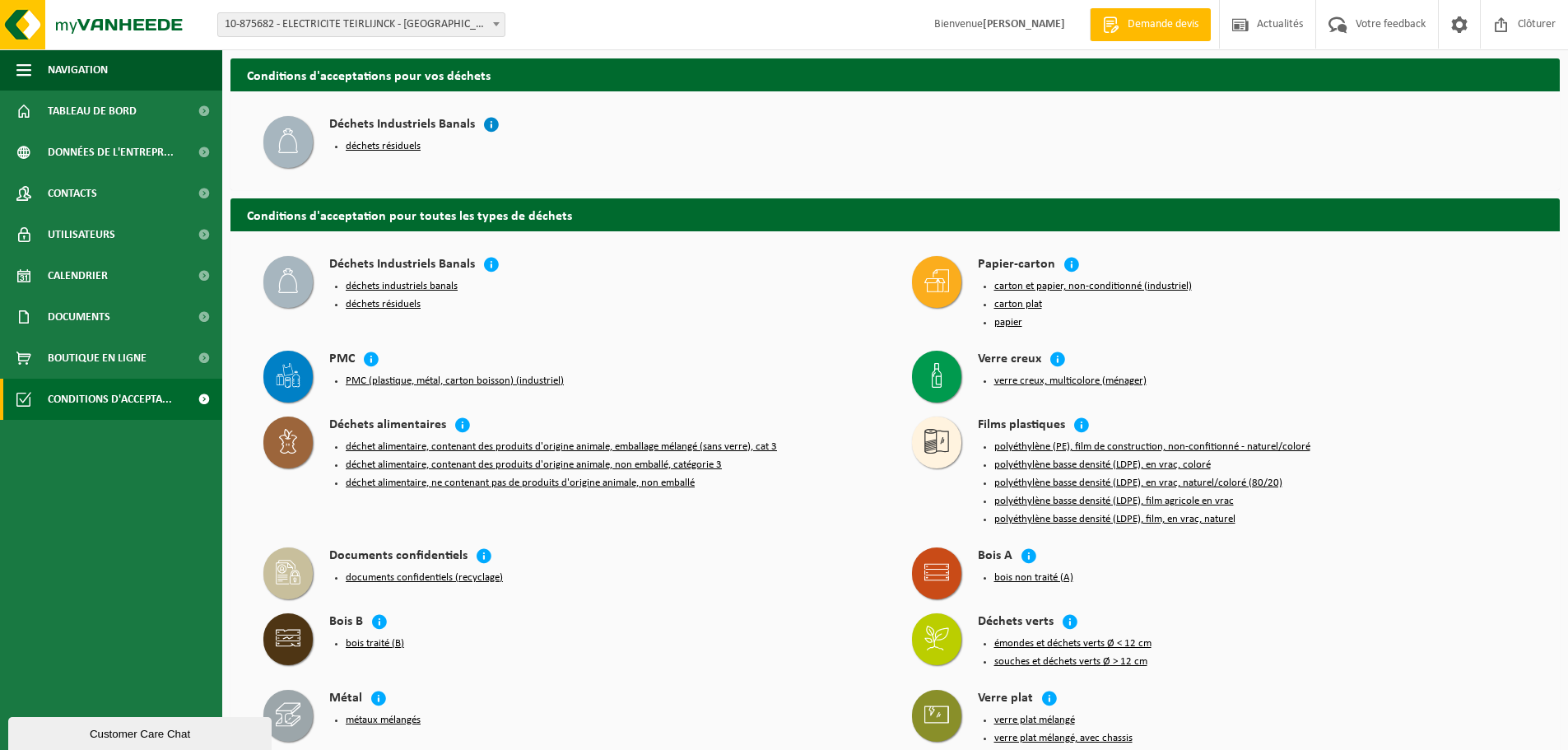
click at [485, 119] on icon at bounding box center [491, 124] width 16 height 16
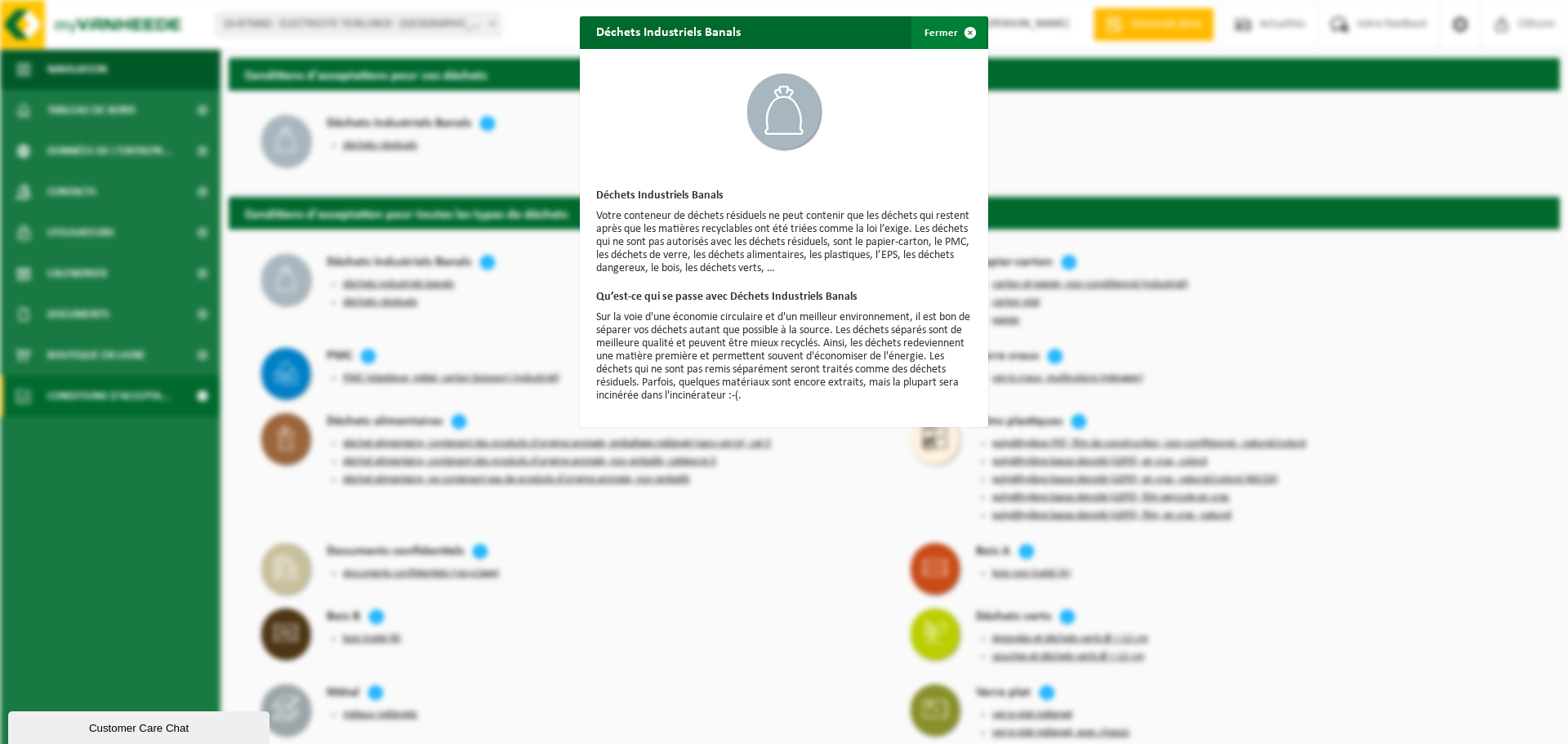
click at [963, 31] on span "button" at bounding box center [971, 32] width 32 height 32
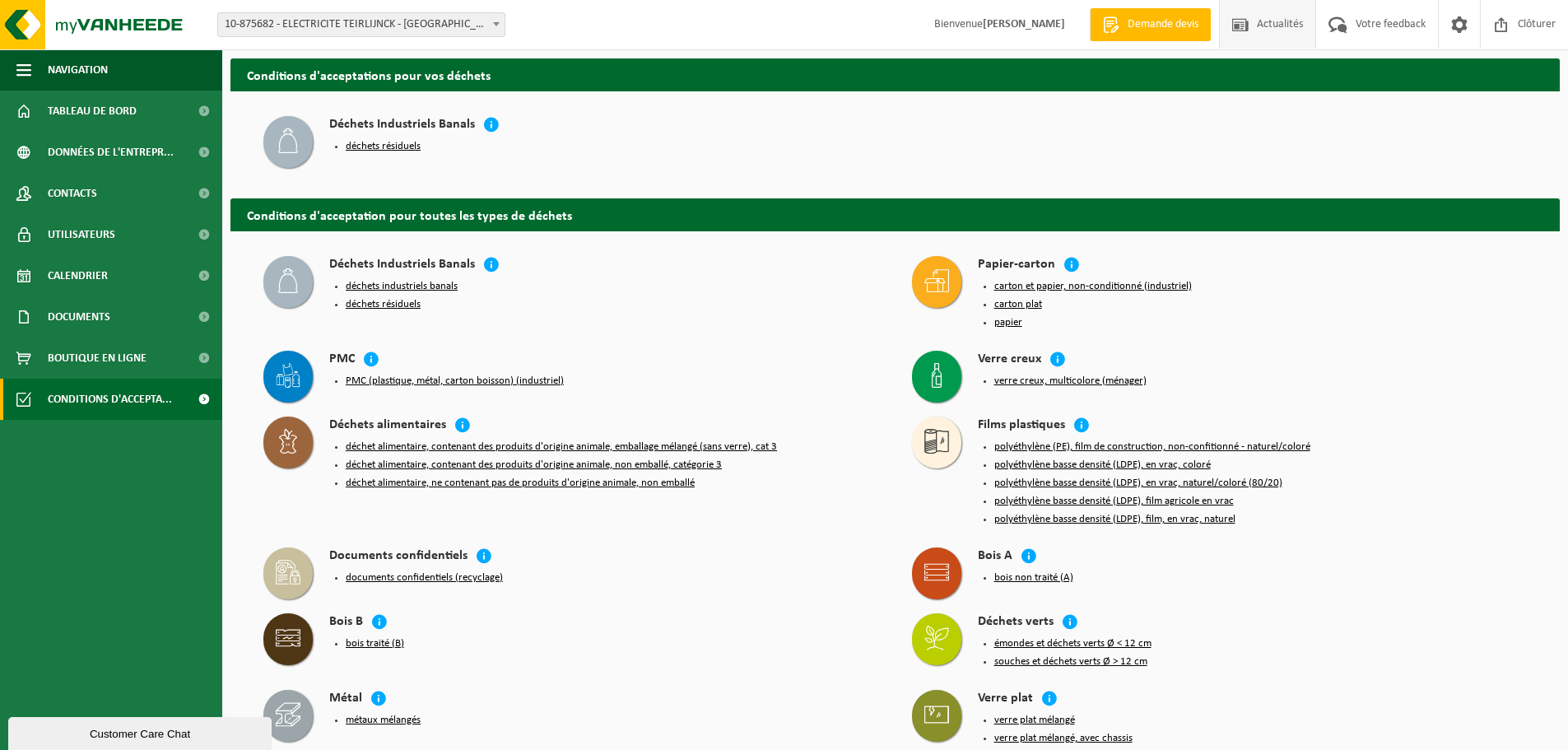
click at [1301, 21] on span "Actualités" at bounding box center [1280, 24] width 54 height 49
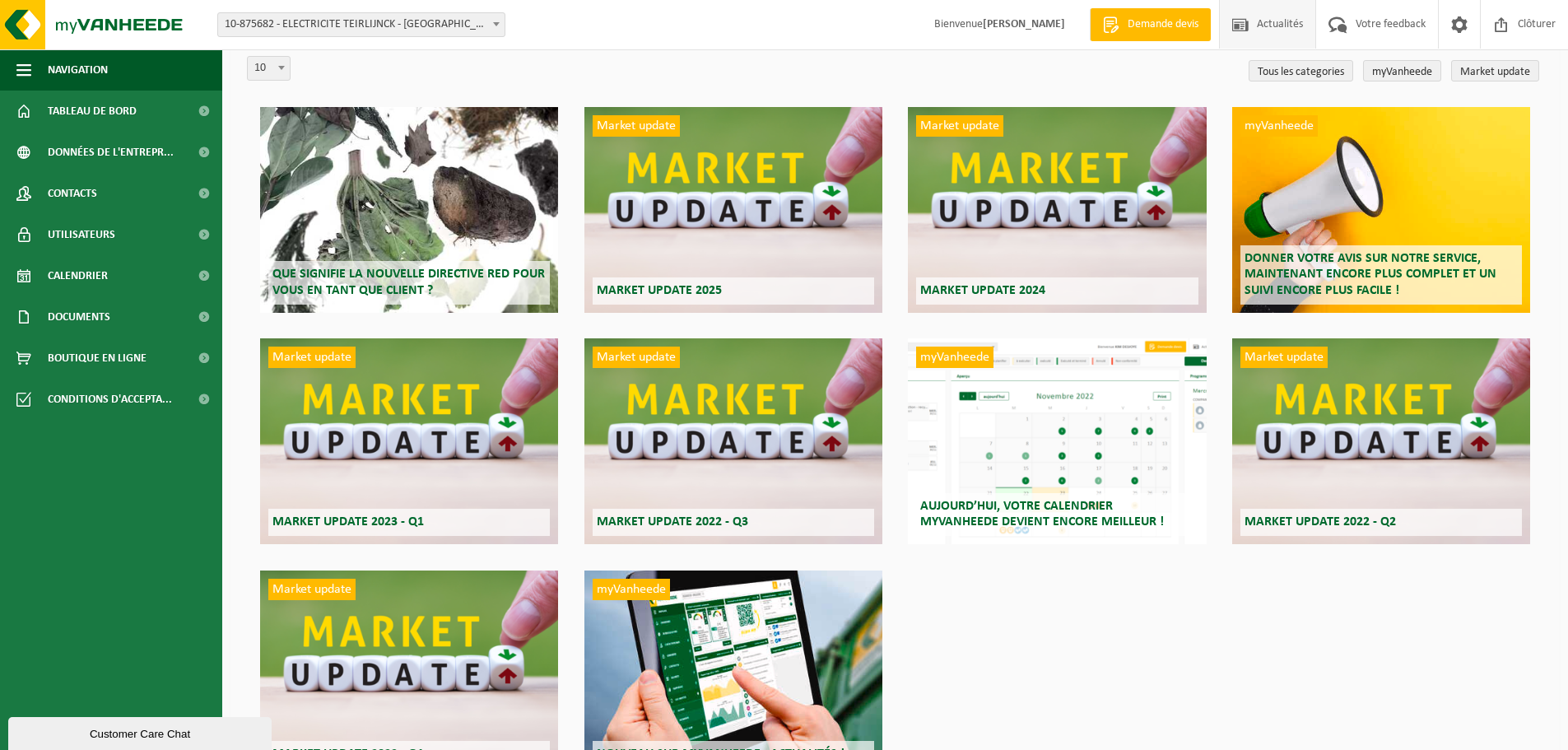
scroll to position [165, 0]
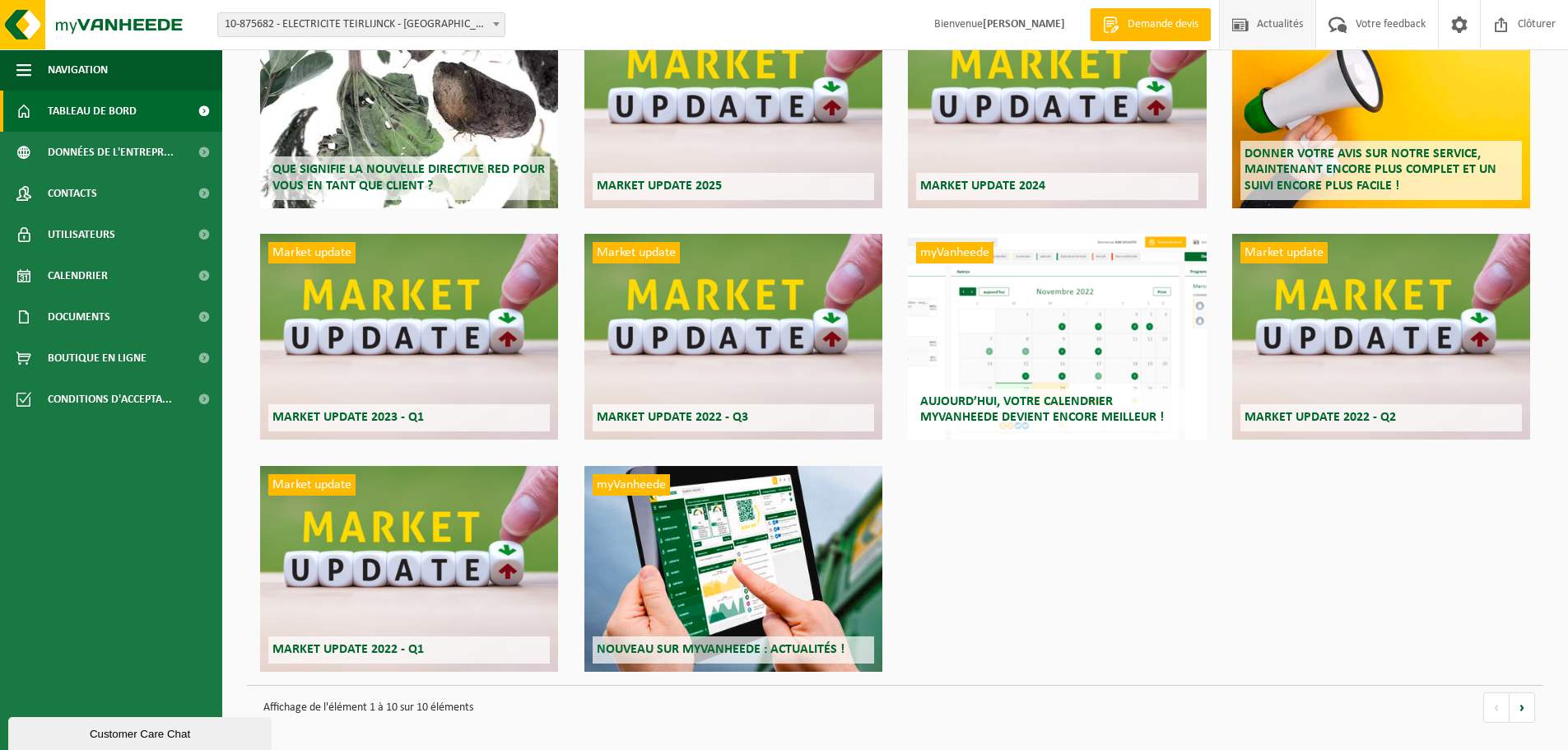
click at [115, 104] on span "Tableau de bord" at bounding box center [92, 111] width 89 height 41
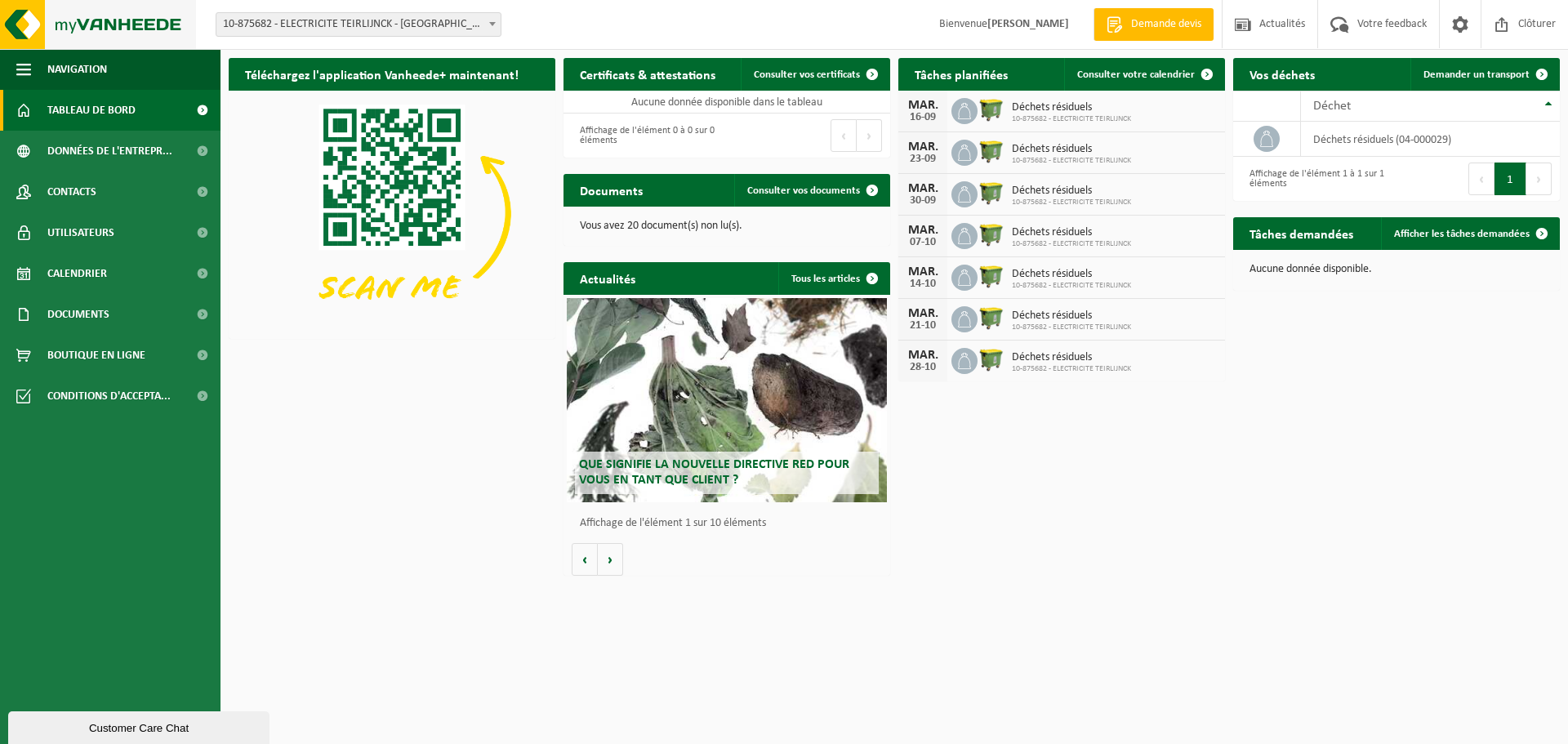
click at [89, 27] on img at bounding box center [98, 24] width 196 height 49
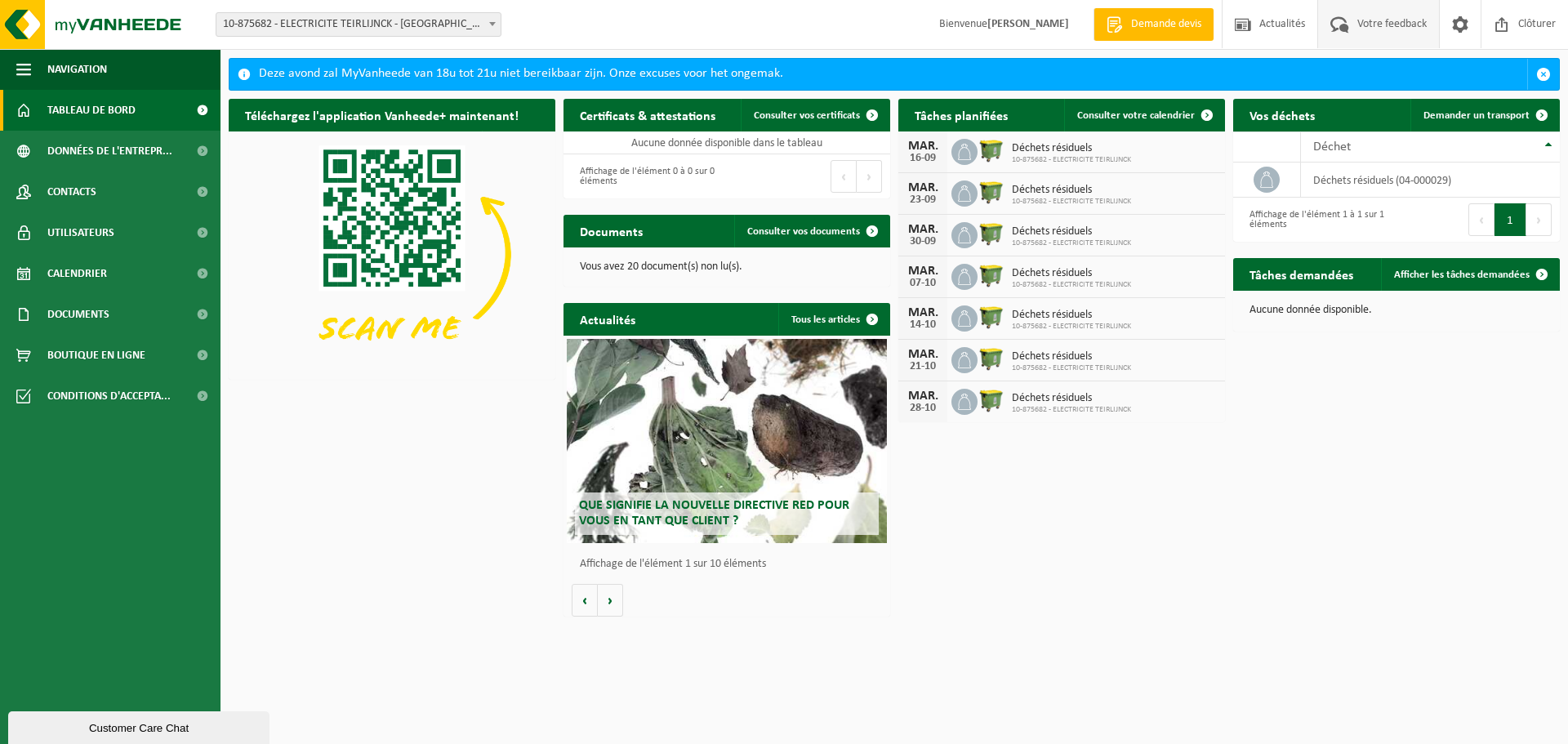
click at [1381, 16] on span "Votre feedback" at bounding box center [1393, 24] width 77 height 49
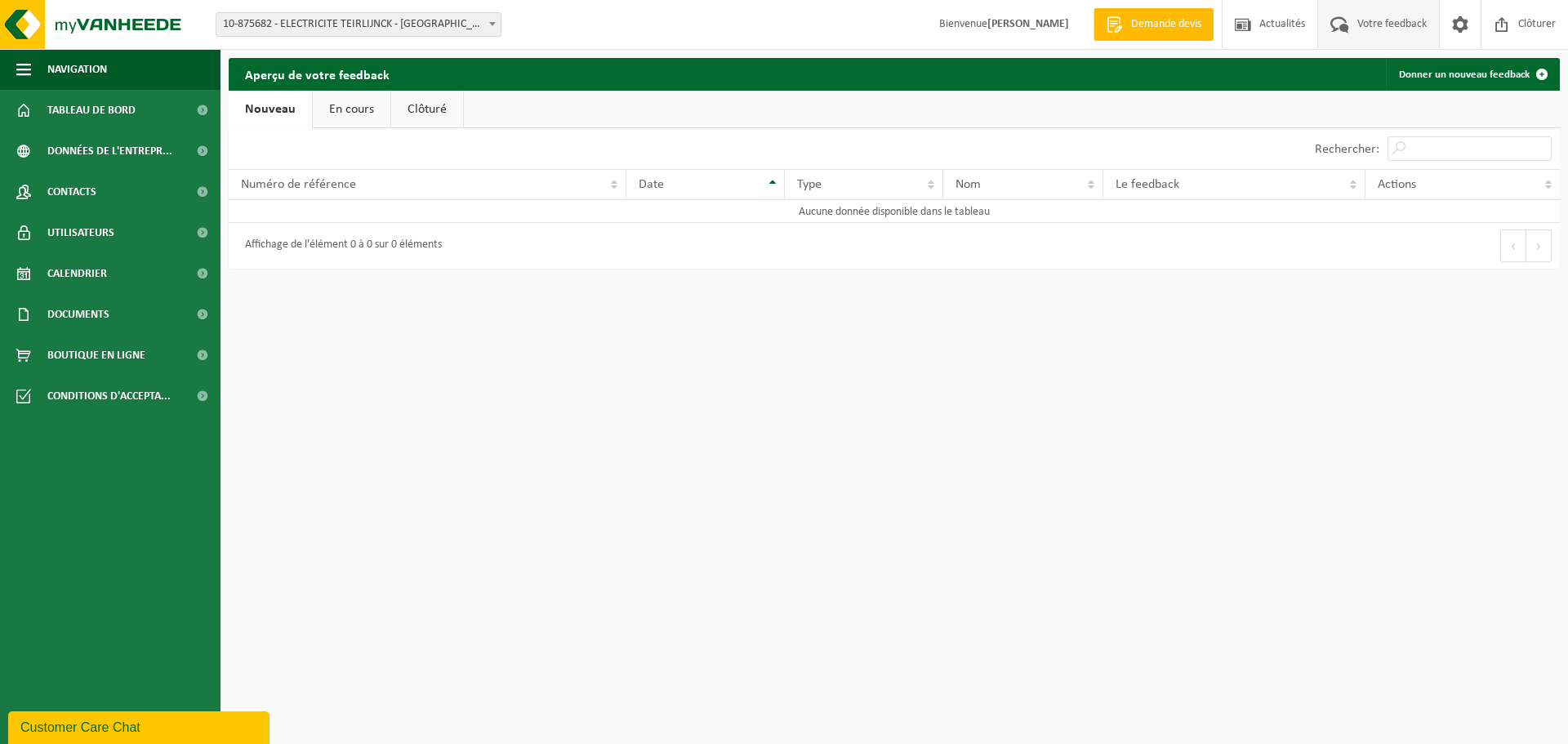
click at [374, 105] on link "En cours" at bounding box center [352, 110] width 77 height 38
click at [417, 111] on link "Clôturé" at bounding box center [426, 110] width 72 height 38
click at [278, 92] on link "Nouveau" at bounding box center [268, 110] width 79 height 38
click at [102, 114] on span "Tableau de bord" at bounding box center [92, 110] width 88 height 40
